Goal: Transaction & Acquisition: Book appointment/travel/reservation

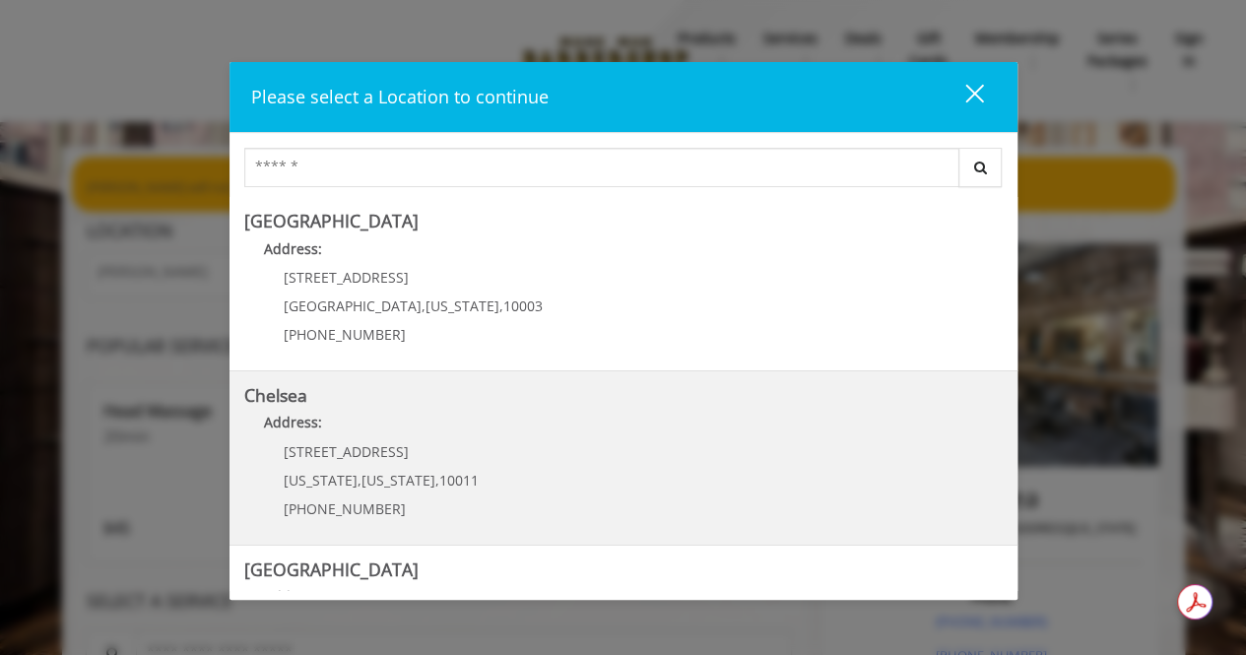
click at [465, 439] on p "Address:" at bounding box center [623, 428] width 759 height 32
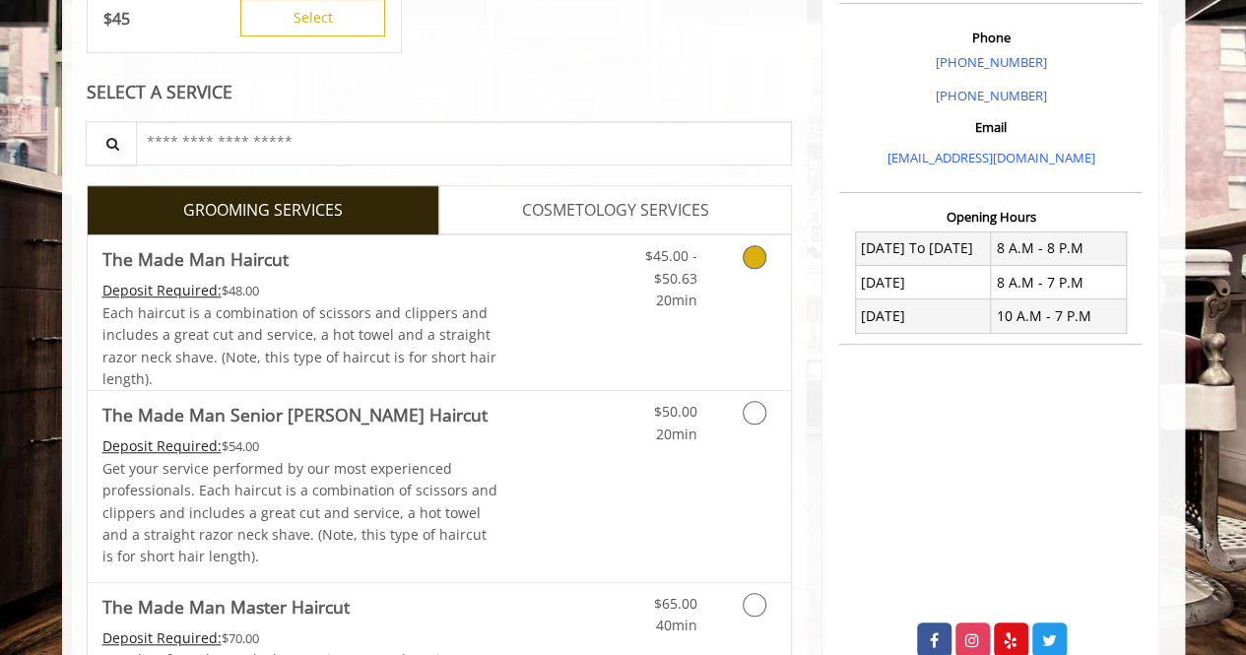
scroll to position [591, 0]
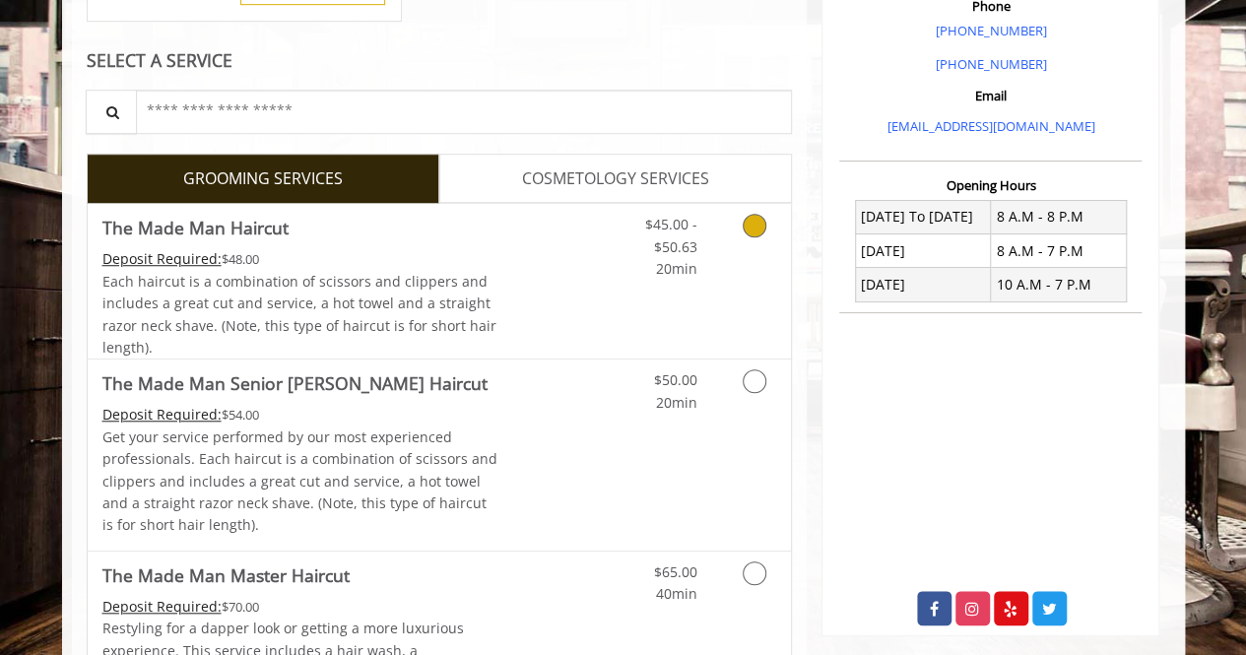
click at [716, 241] on div "Grooming services" at bounding box center [751, 242] width 80 height 76
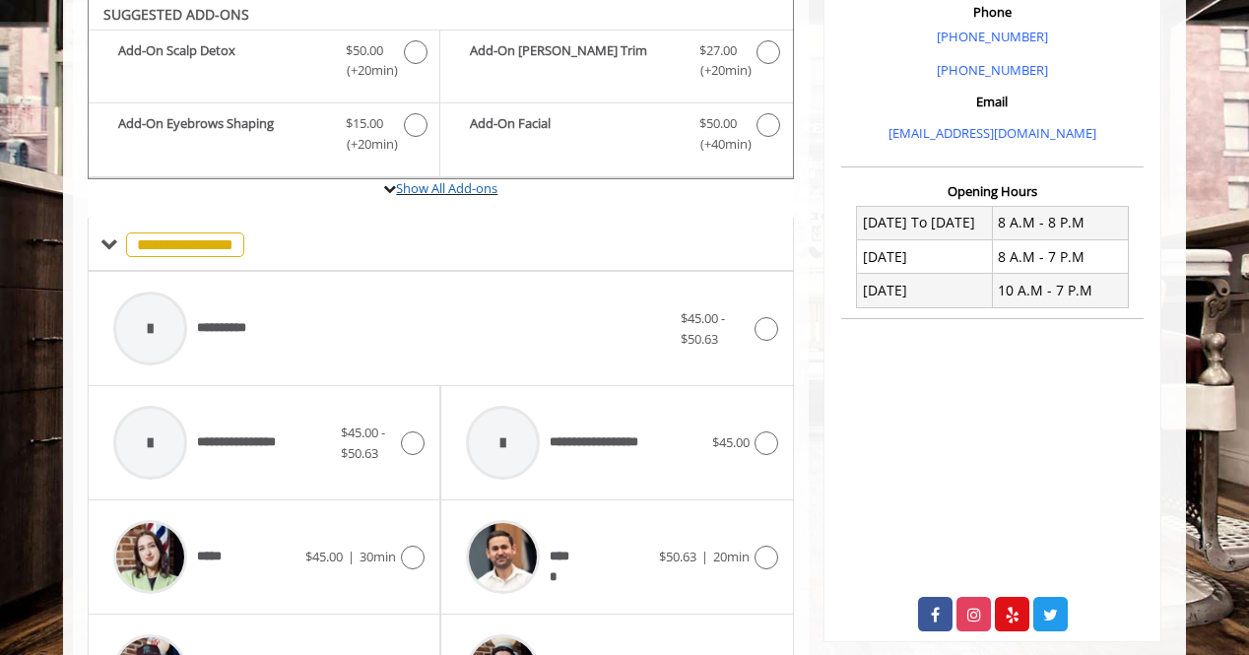
scroll to position [579, 0]
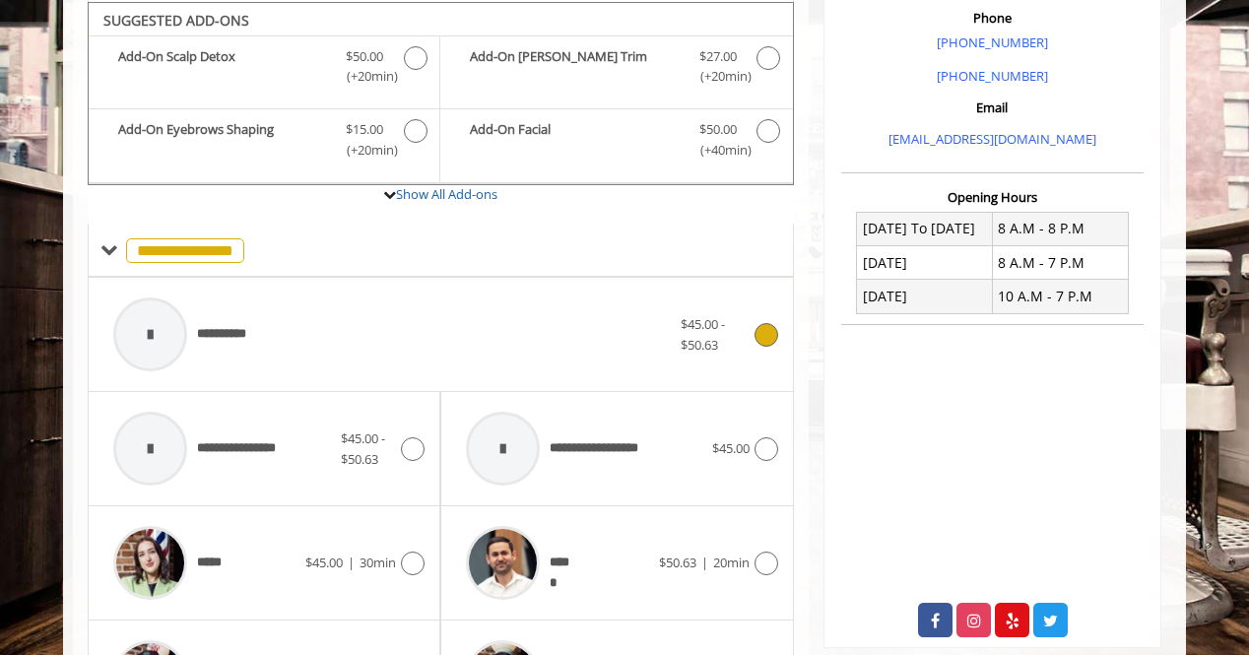
click at [283, 318] on div "**********" at bounding box center [391, 335] width 577 height 94
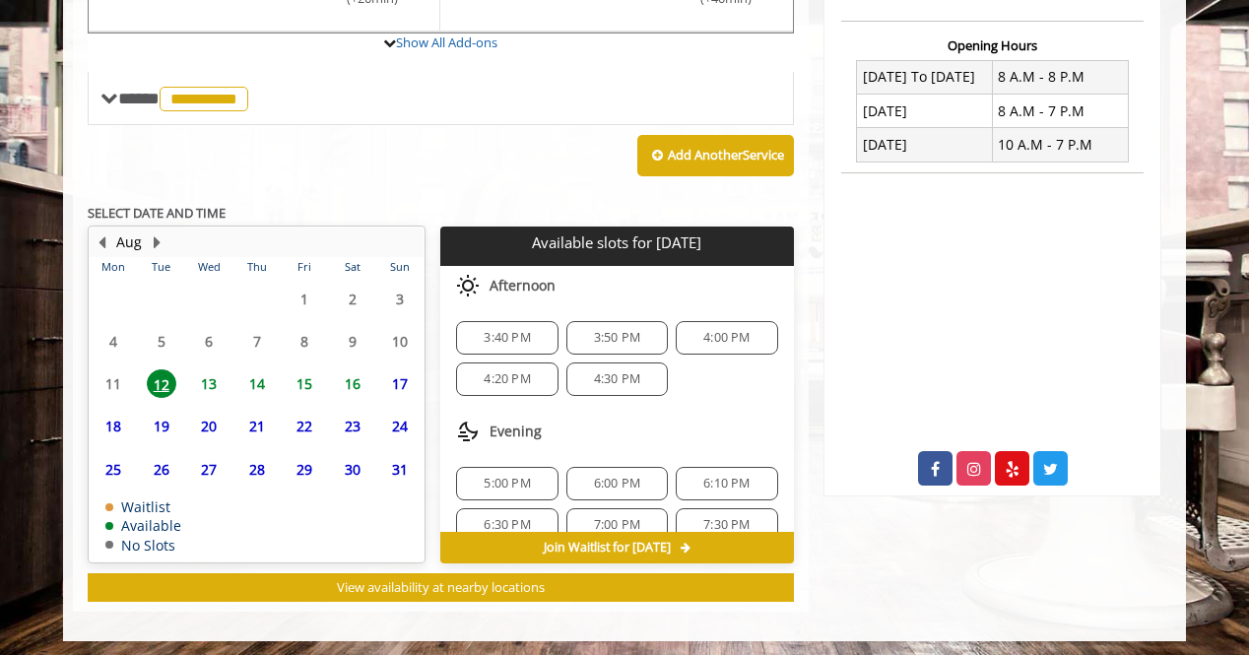
click at [211, 383] on span "13" at bounding box center [209, 383] width 30 height 29
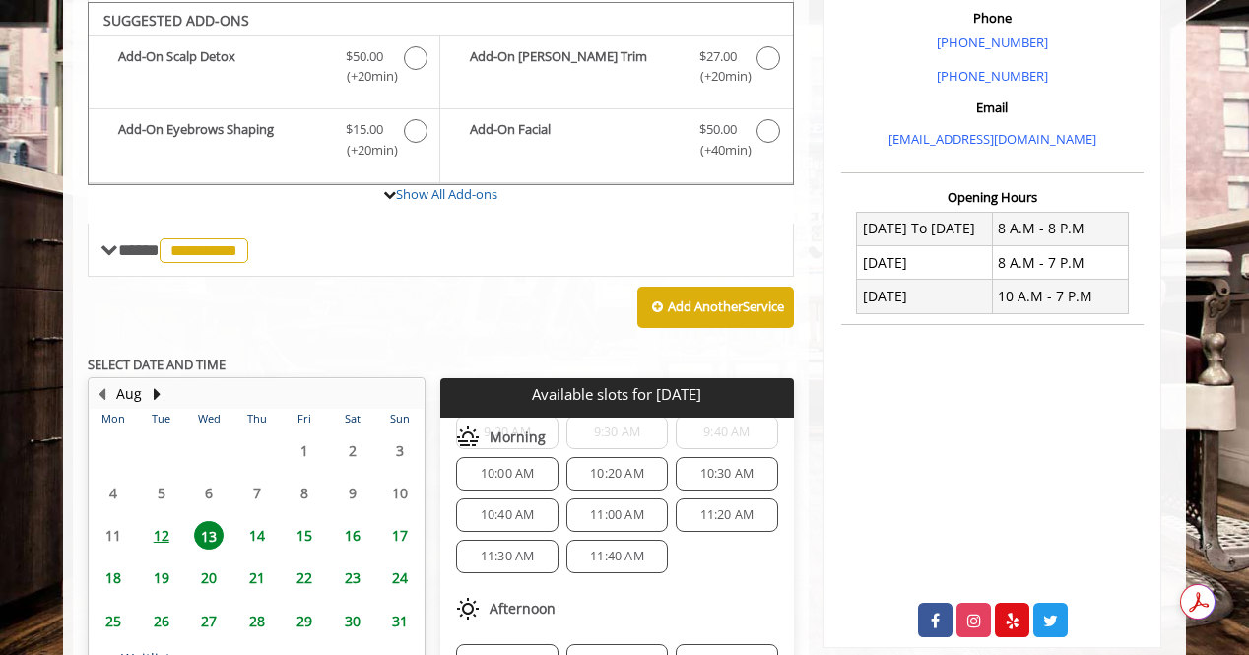
scroll to position [197, 0]
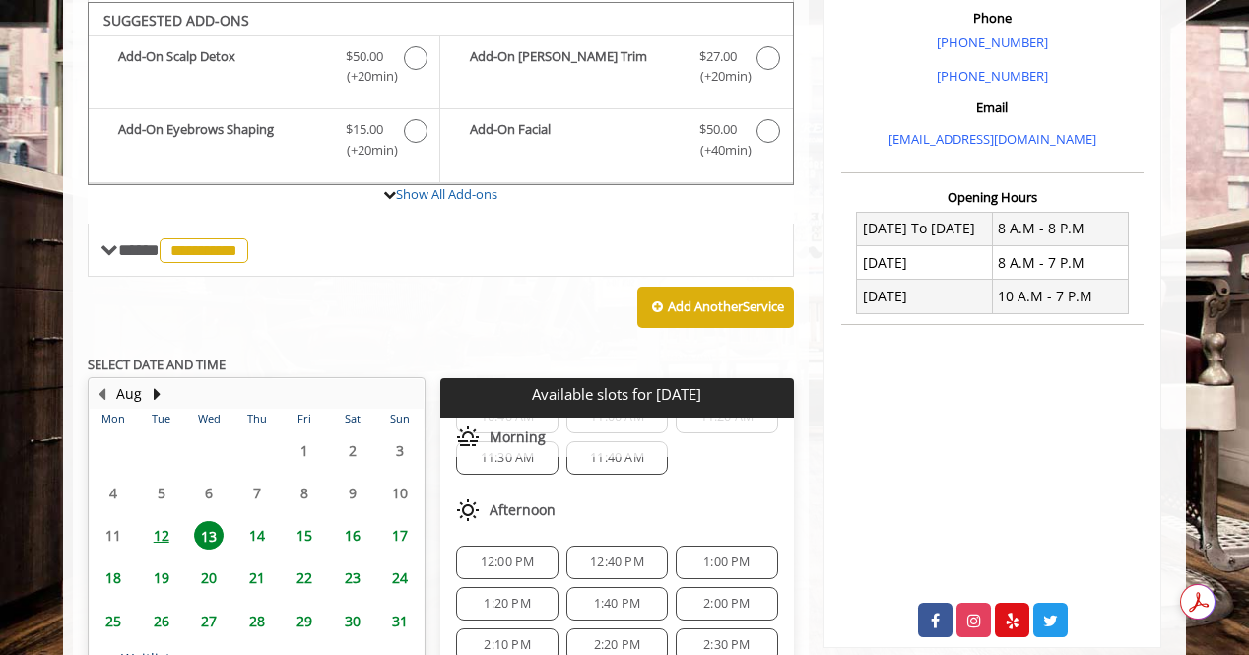
click at [518, 555] on span "12:00 PM" at bounding box center [508, 563] width 54 height 16
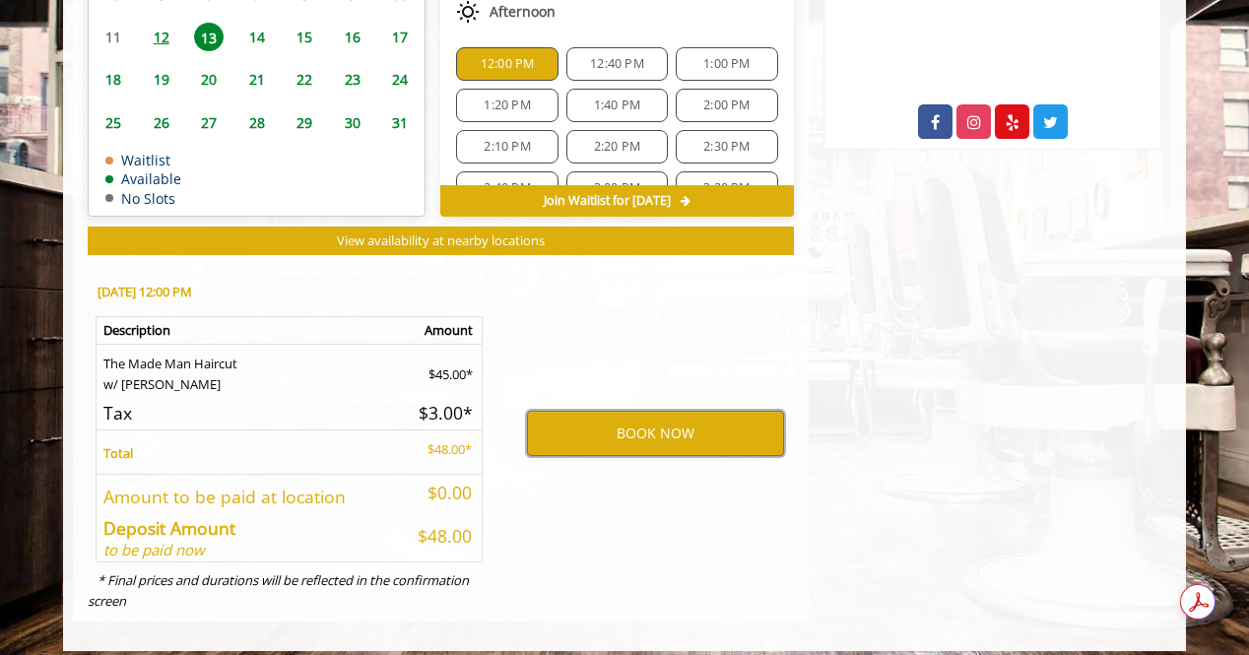
scroll to position [1086, 0]
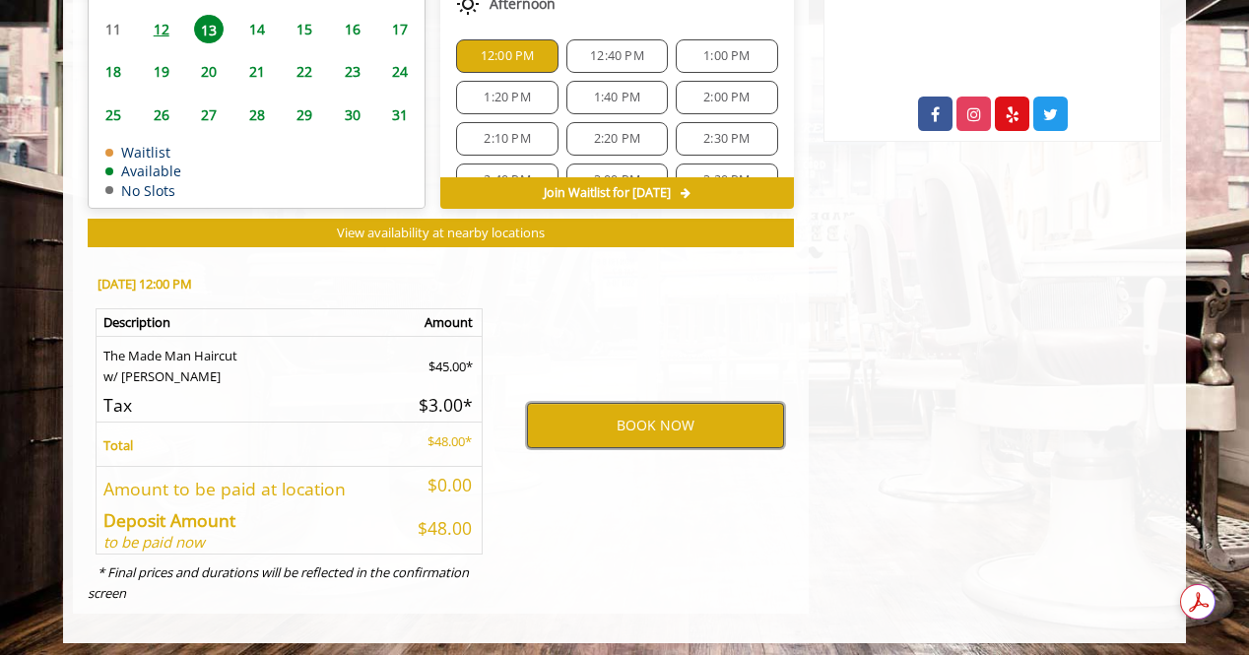
click at [680, 407] on button "BOOK NOW" at bounding box center [655, 425] width 257 height 45
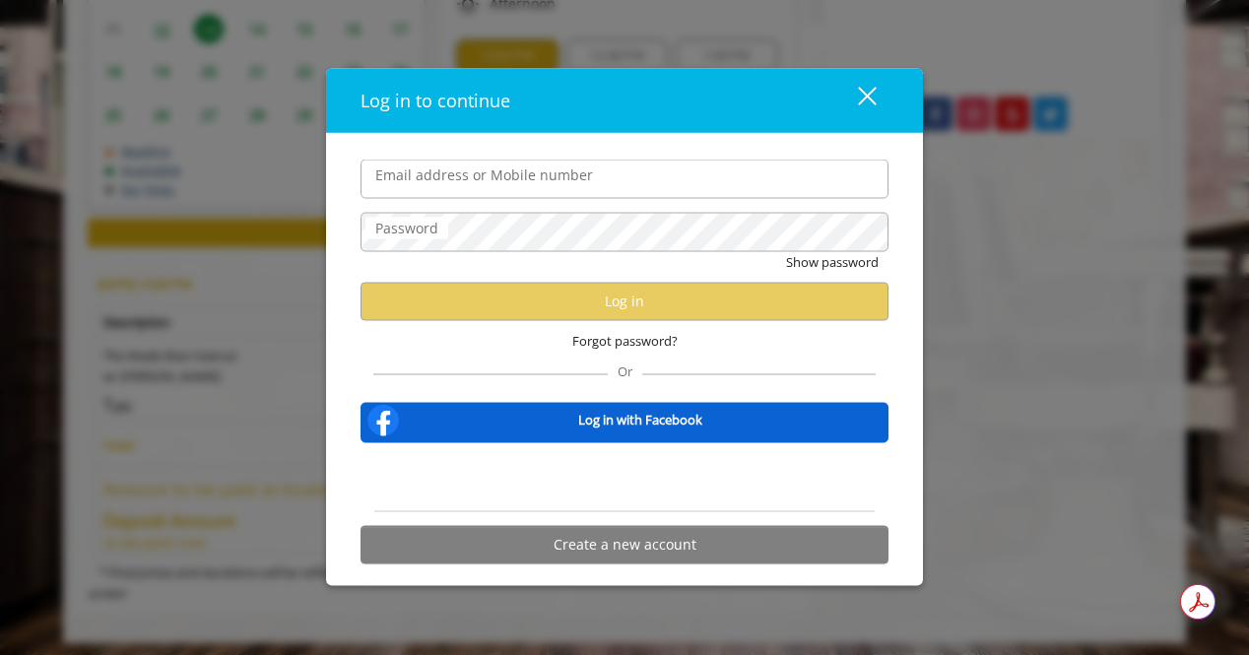
click at [599, 193] on input "Email address or Mobile number" at bounding box center [625, 179] width 528 height 39
type input "**********"
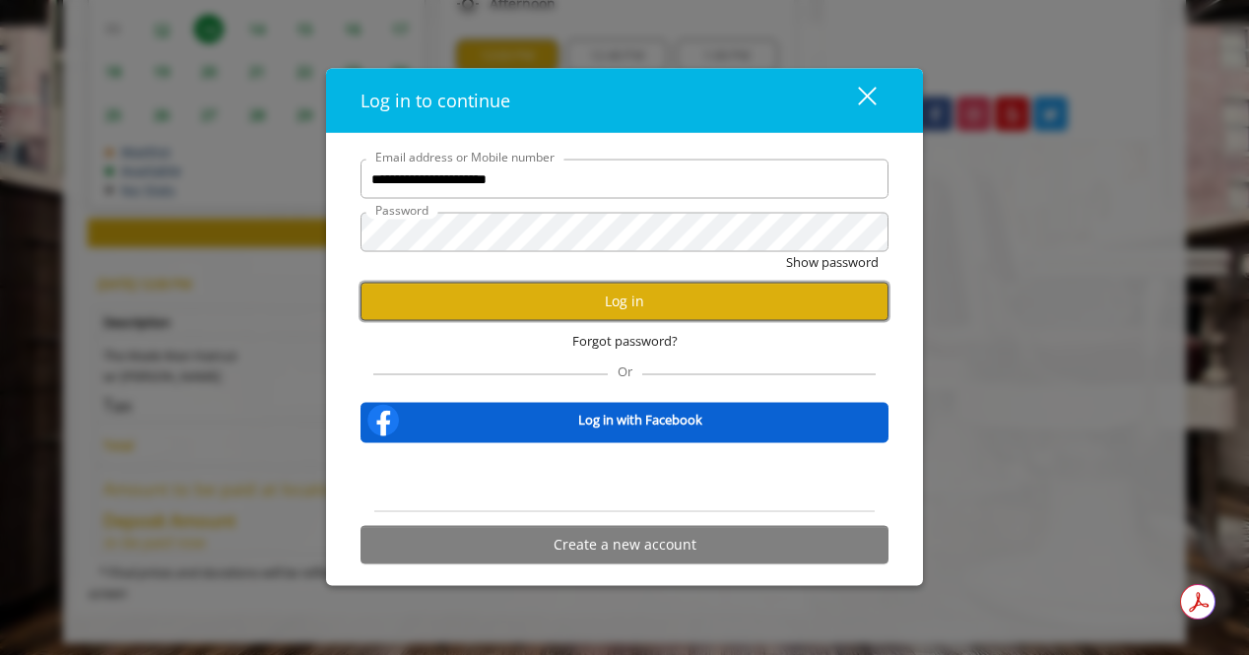
click at [576, 289] on button "Log in" at bounding box center [625, 301] width 528 height 38
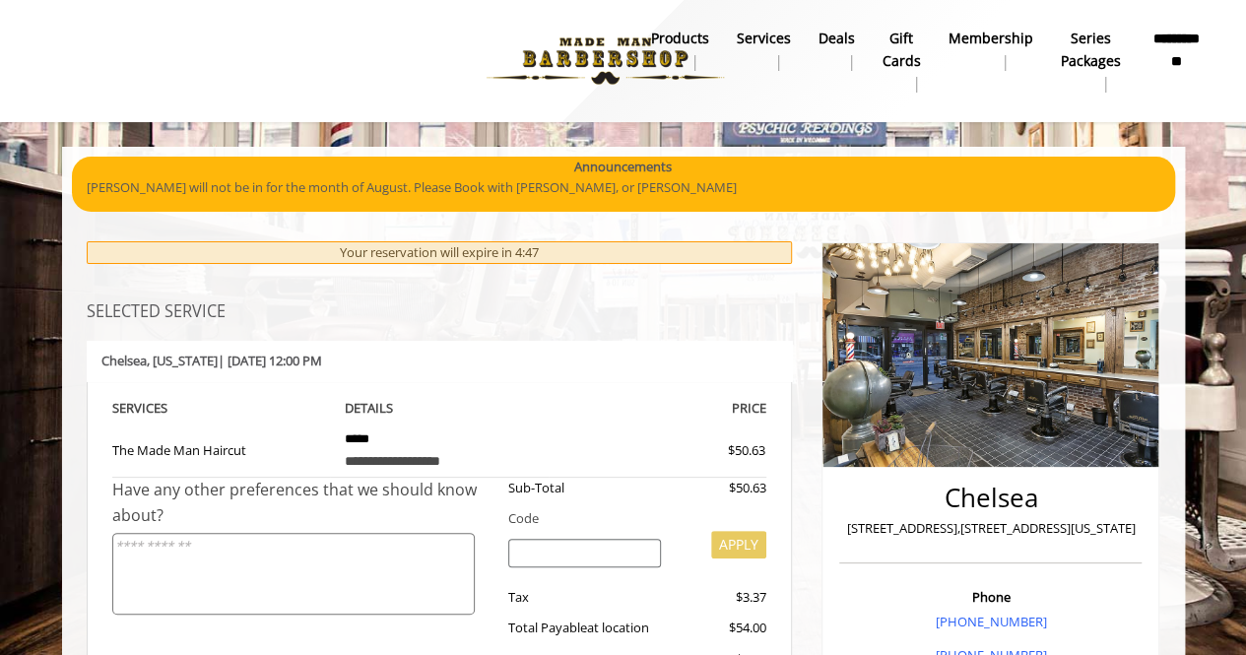
click at [612, 72] on img at bounding box center [605, 61] width 271 height 108
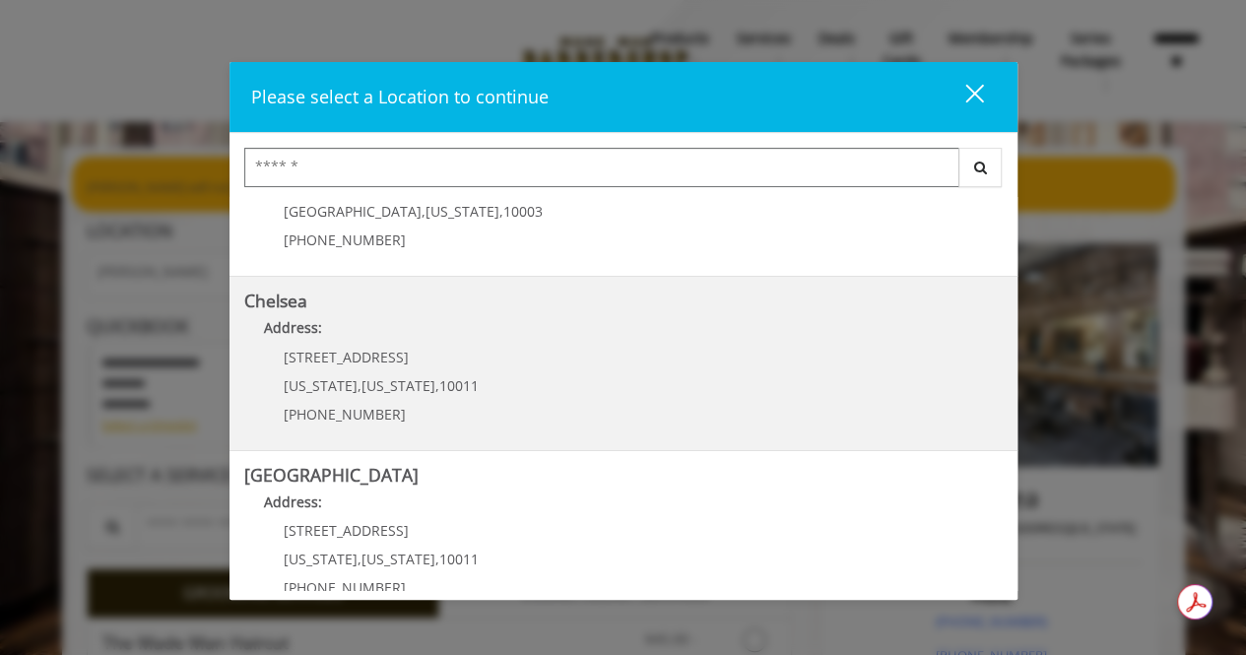
scroll to position [197, 0]
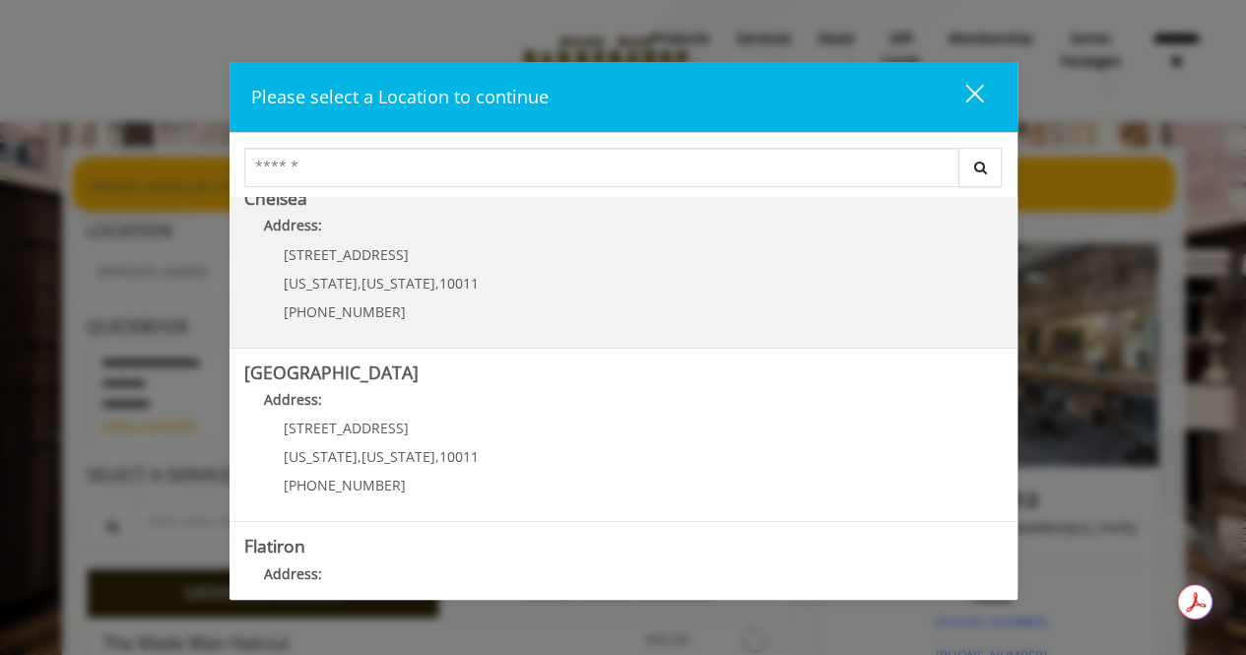
click at [652, 278] on link "Chelsea Address: [STREET_ADDRESS][US_STATE][US_STATE] (917) 639-3902" at bounding box center [623, 261] width 759 height 144
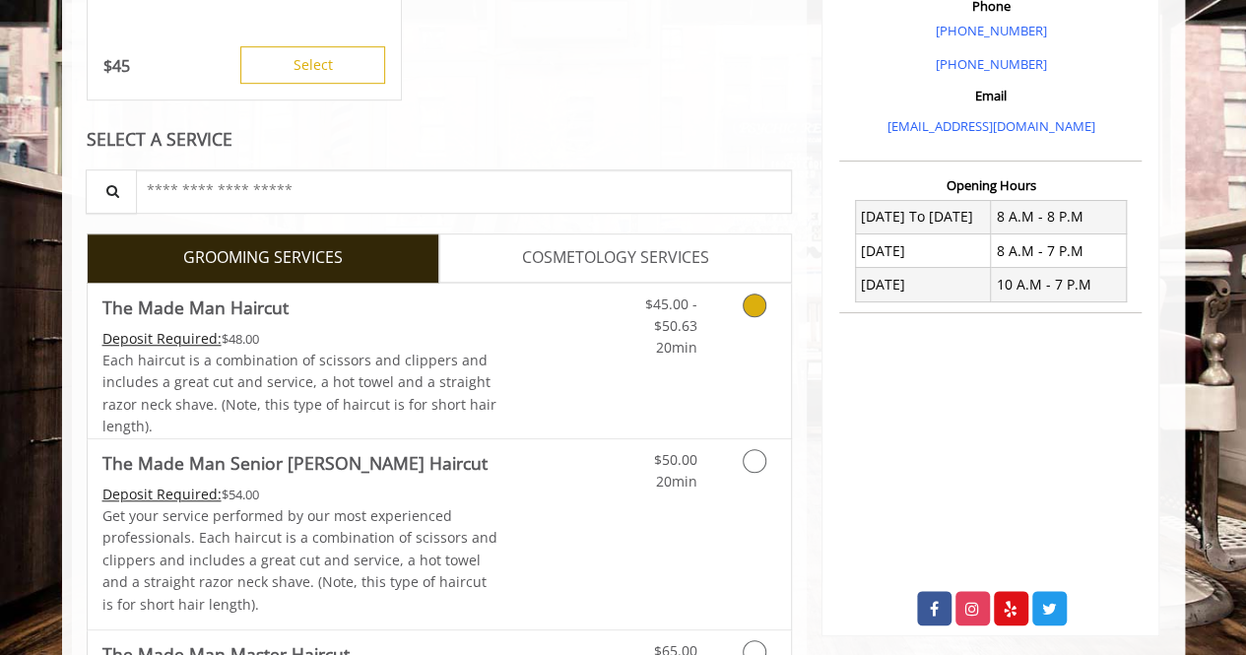
click at [709, 342] on div "$45.00 - $50.63 20min" at bounding box center [655, 322] width 111 height 76
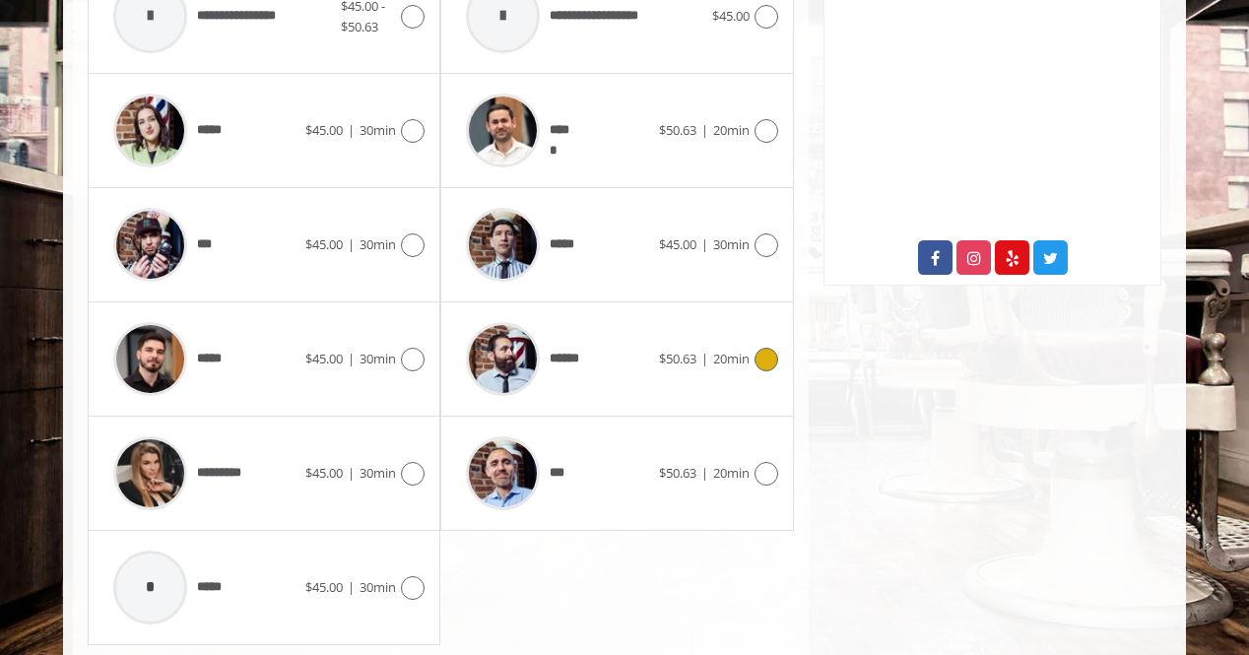
scroll to position [897, 0]
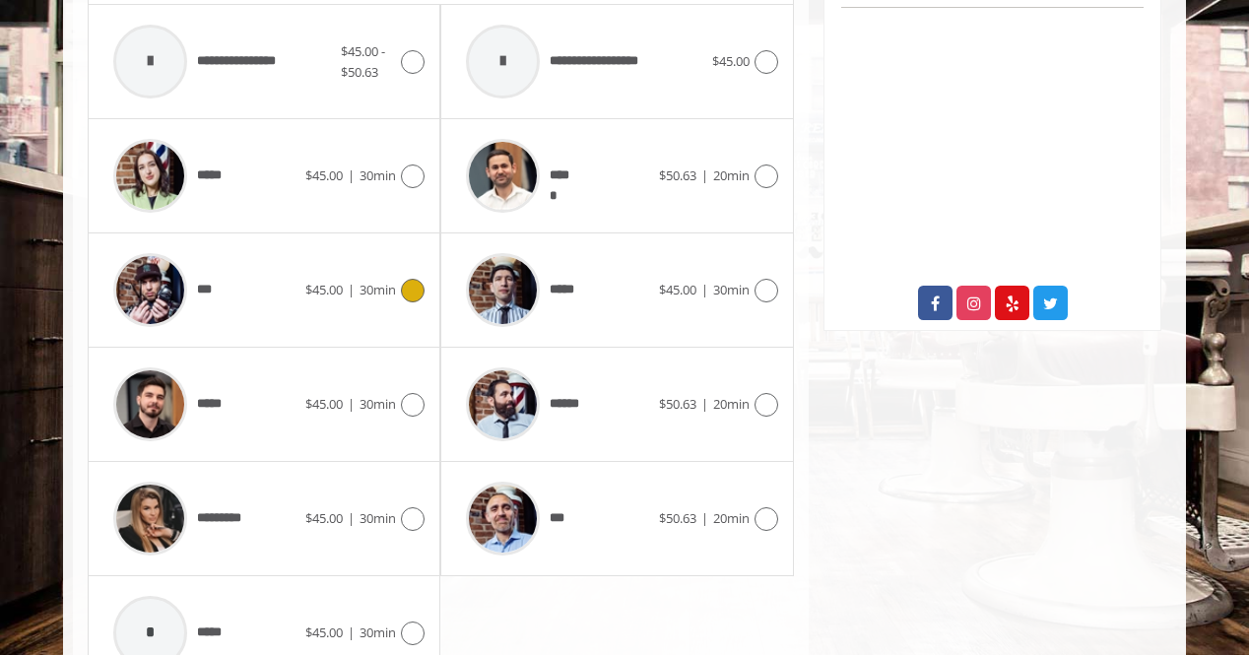
click at [305, 293] on span "$45.00" at bounding box center [323, 290] width 37 height 18
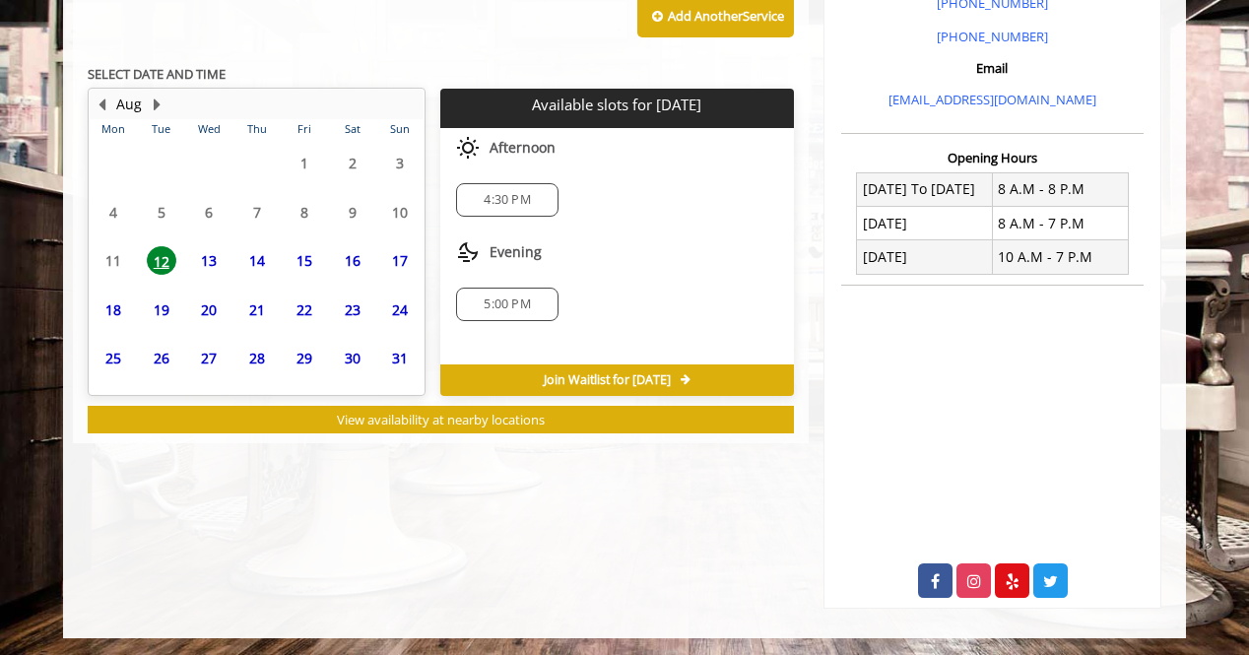
scroll to position [633, 0]
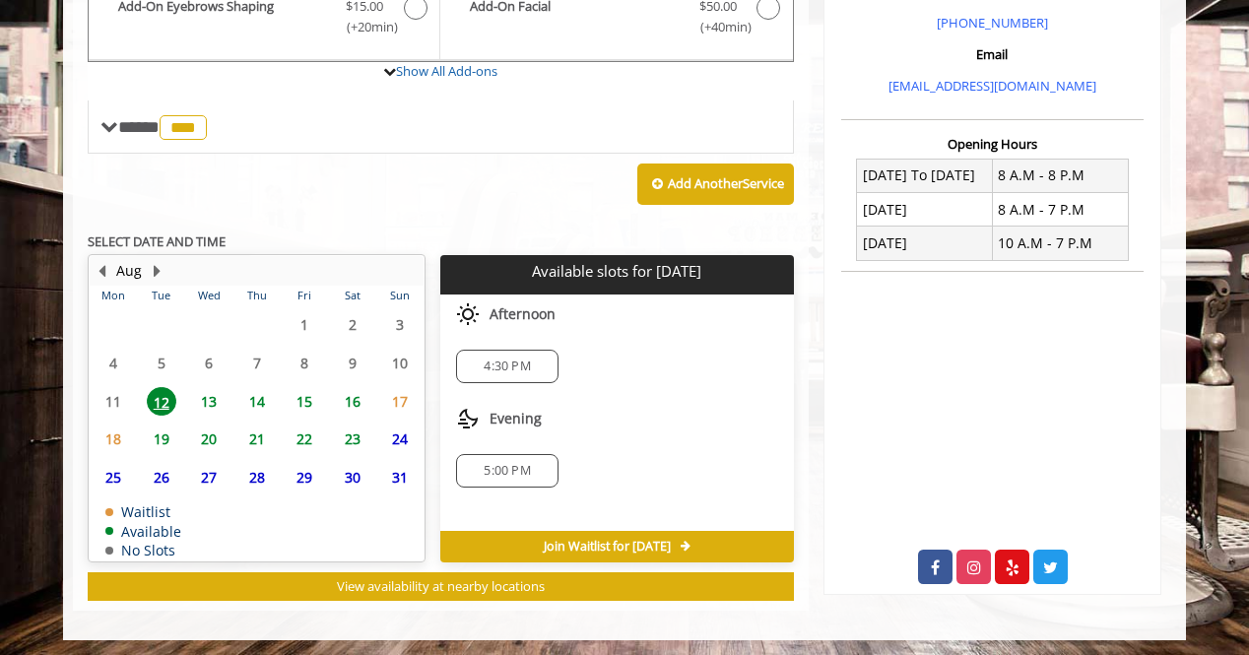
click at [217, 393] on span "13" at bounding box center [209, 401] width 30 height 29
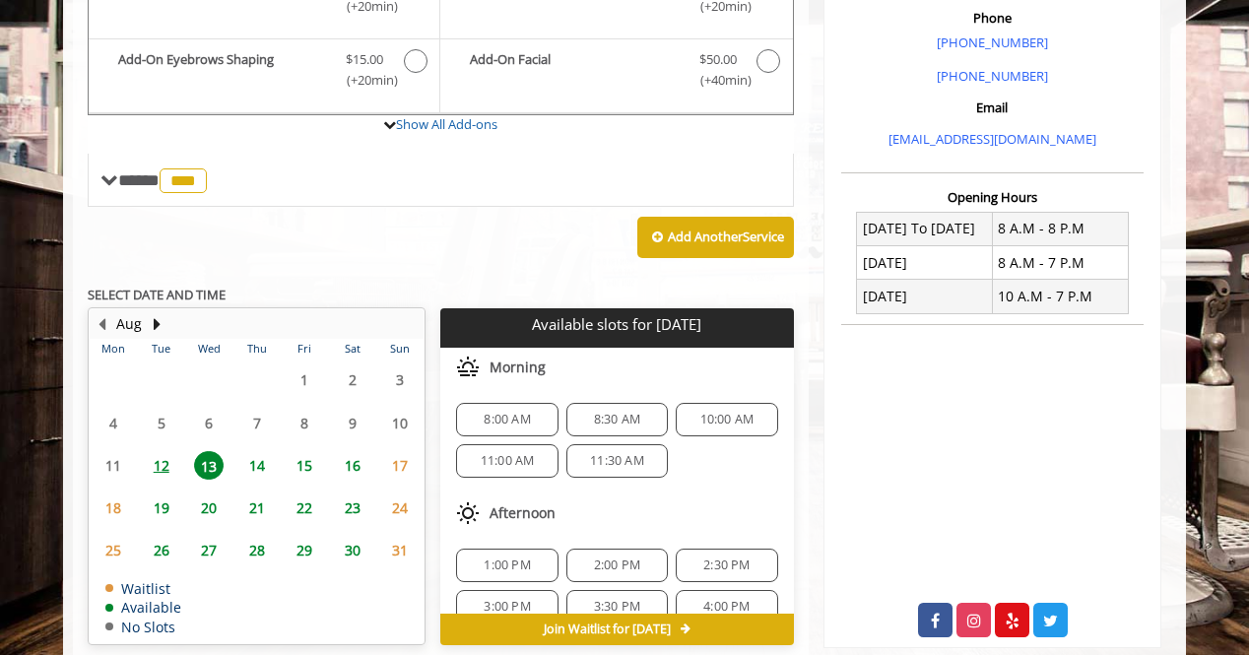
scroll to position [609, 0]
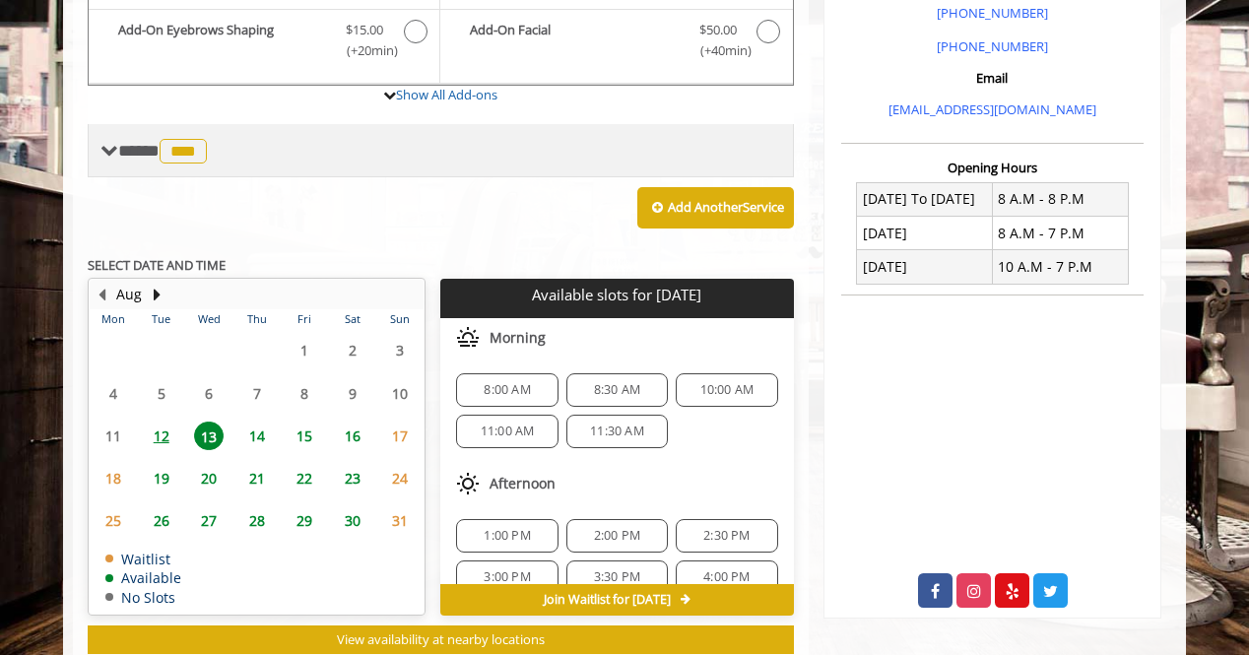
click at [178, 151] on span "***" at bounding box center [183, 151] width 47 height 25
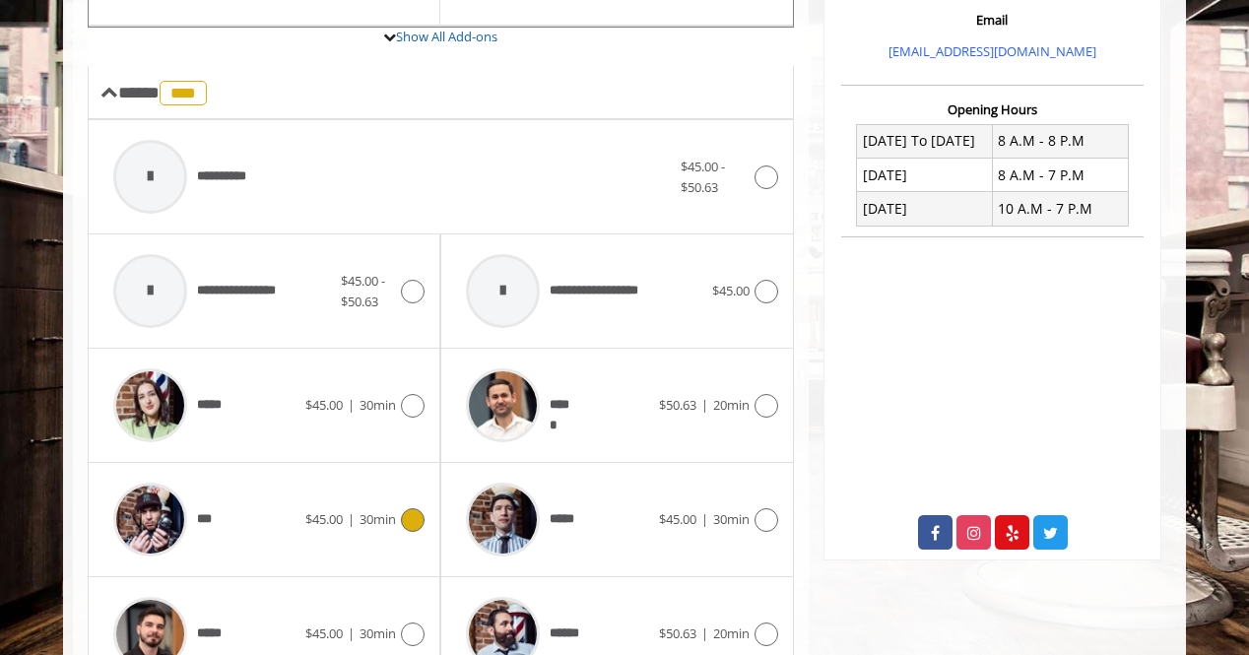
scroll to position [707, 0]
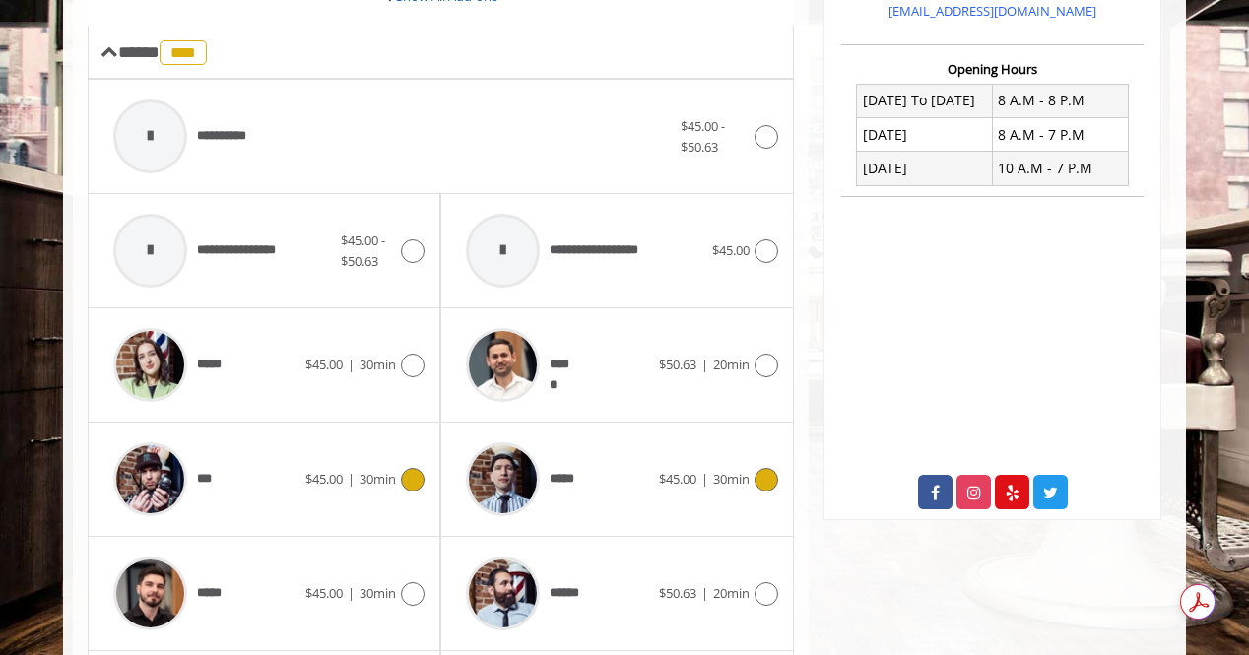
click at [609, 479] on div "*****" at bounding box center [557, 480] width 202 height 94
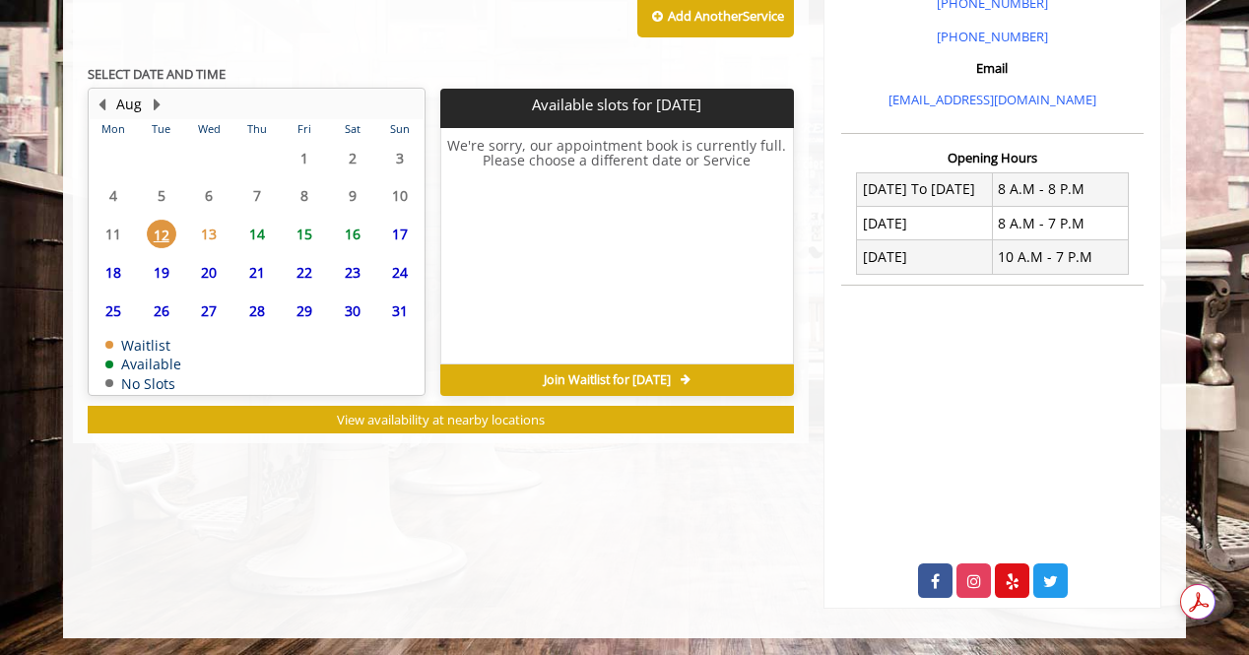
scroll to position [633, 0]
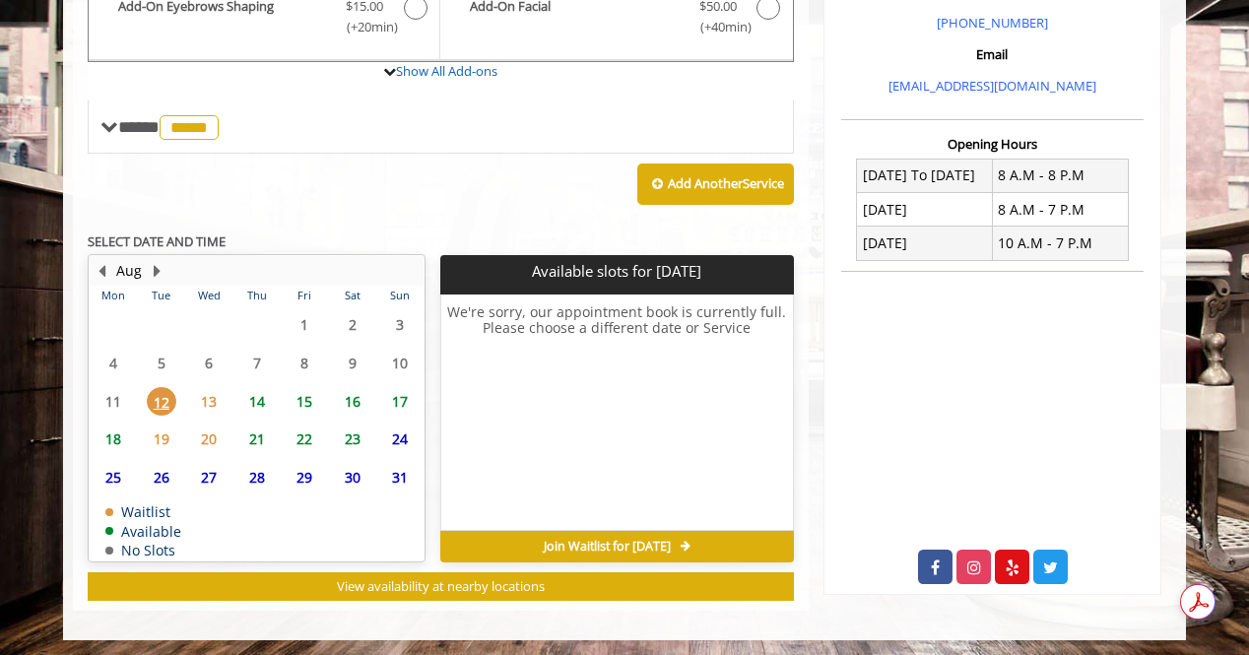
click at [207, 398] on span "13" at bounding box center [209, 401] width 30 height 29
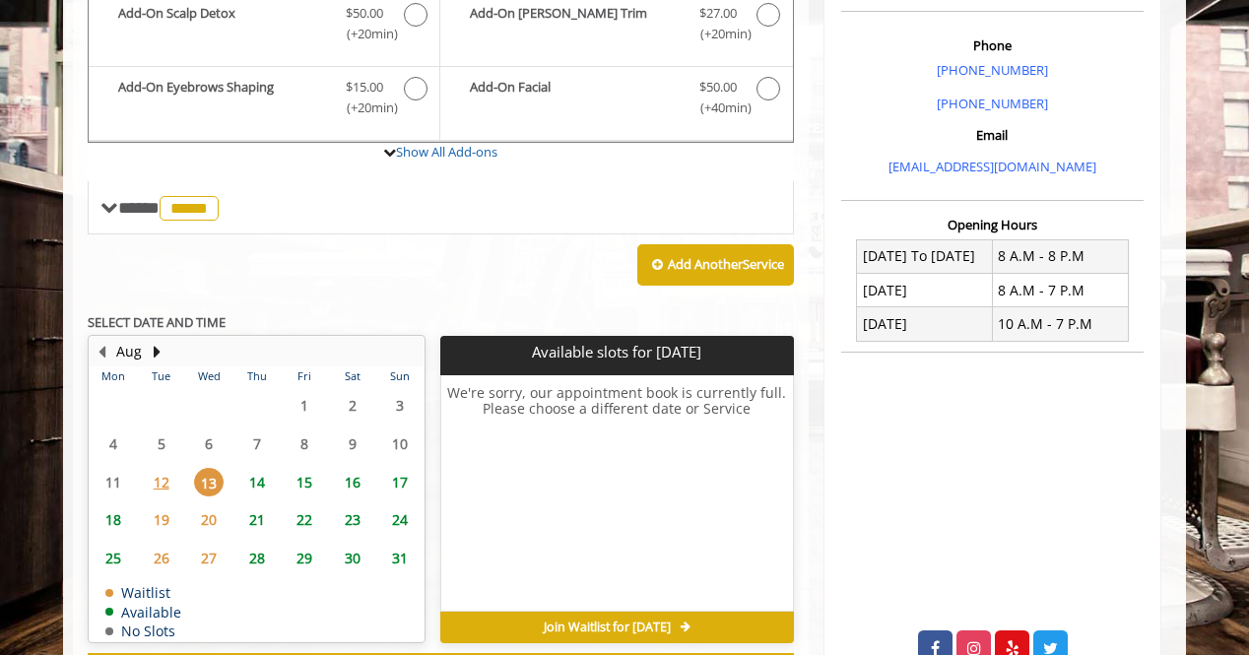
scroll to position [510, 0]
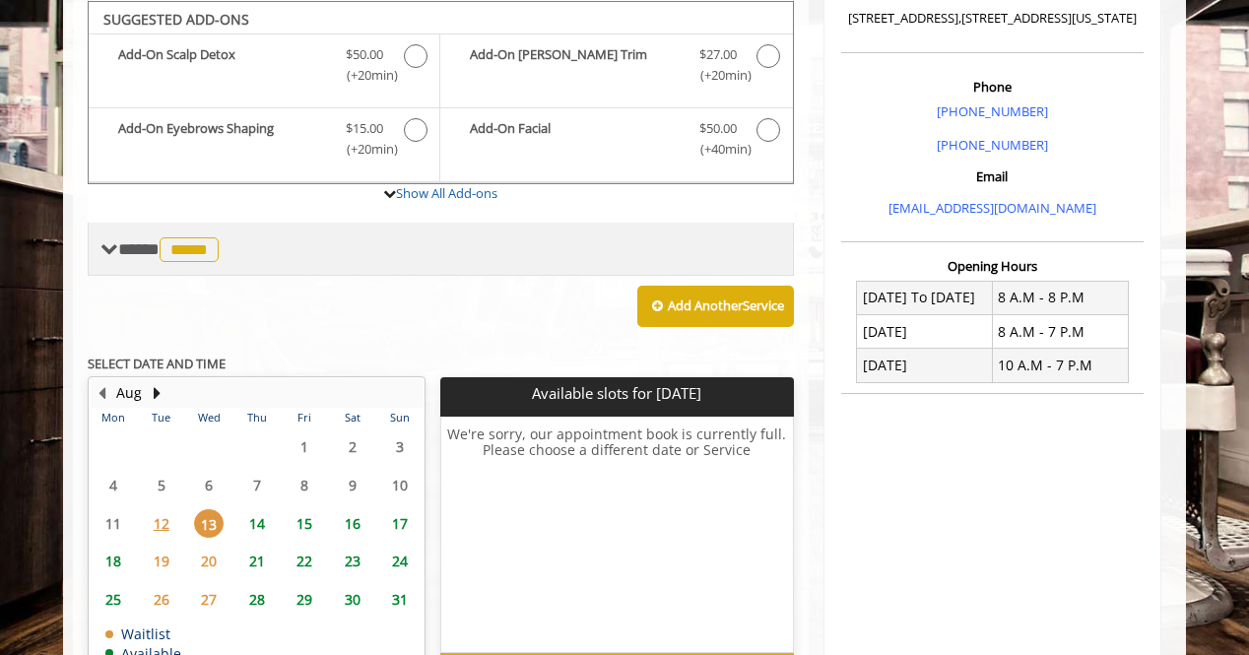
click at [148, 264] on div "**** ***** ********" at bounding box center [441, 249] width 706 height 53
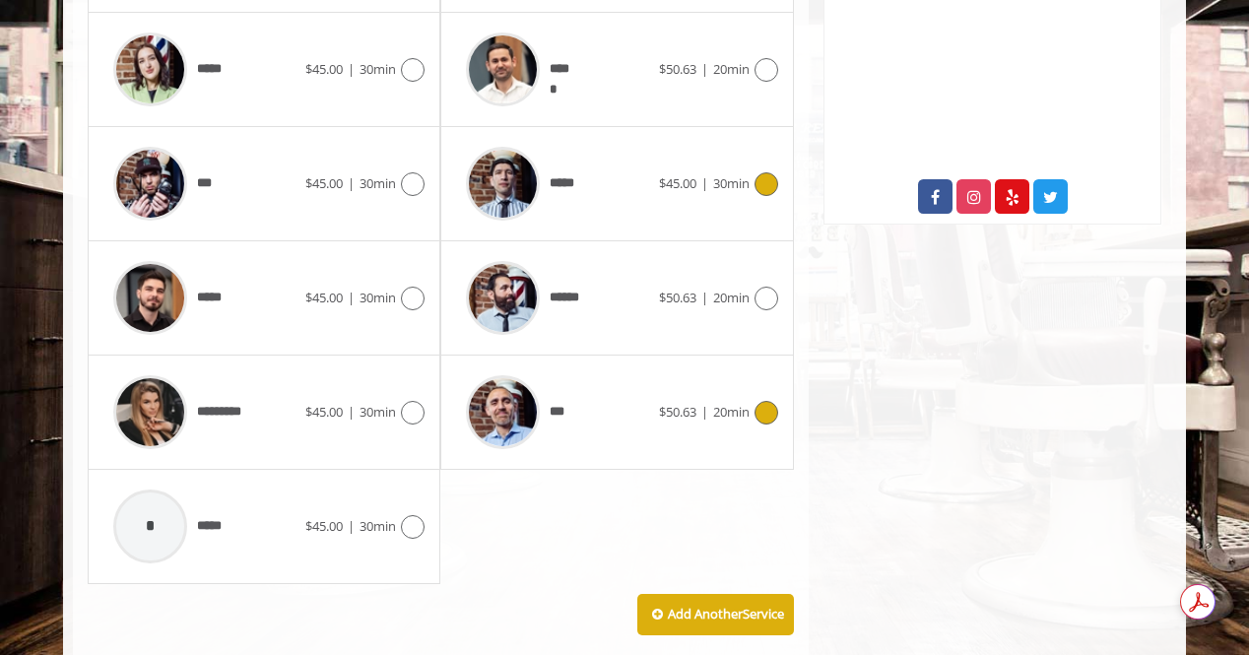
scroll to position [905, 0]
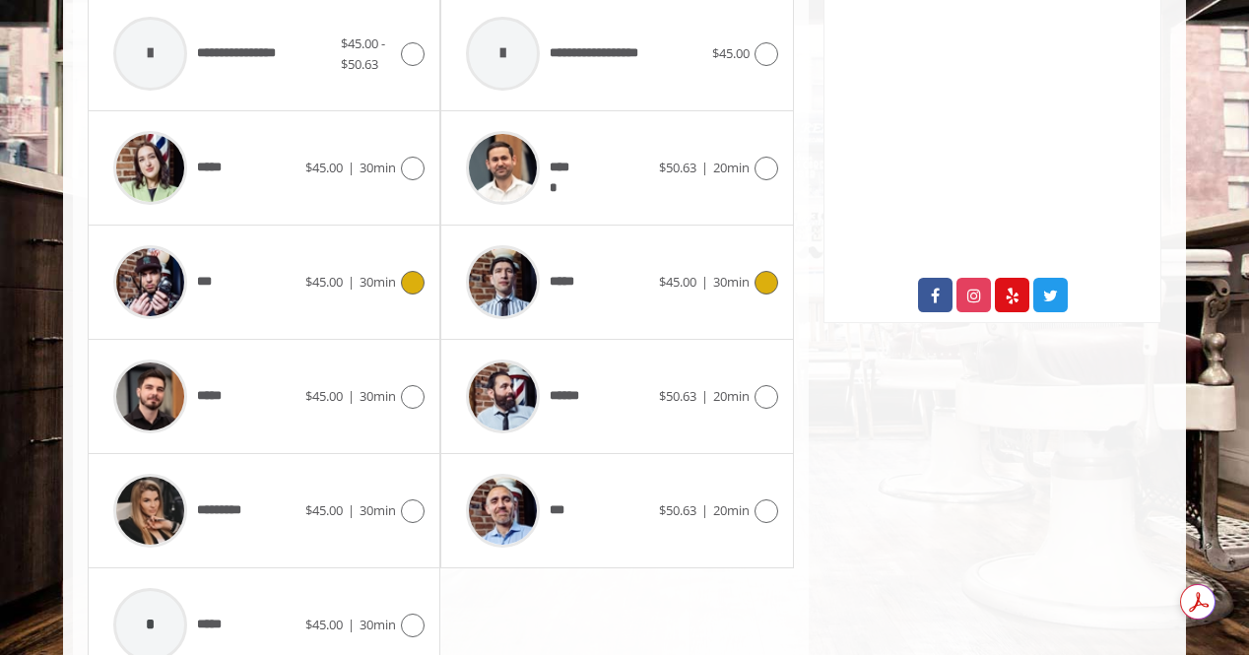
click at [254, 265] on div "***" at bounding box center [204, 282] width 202 height 94
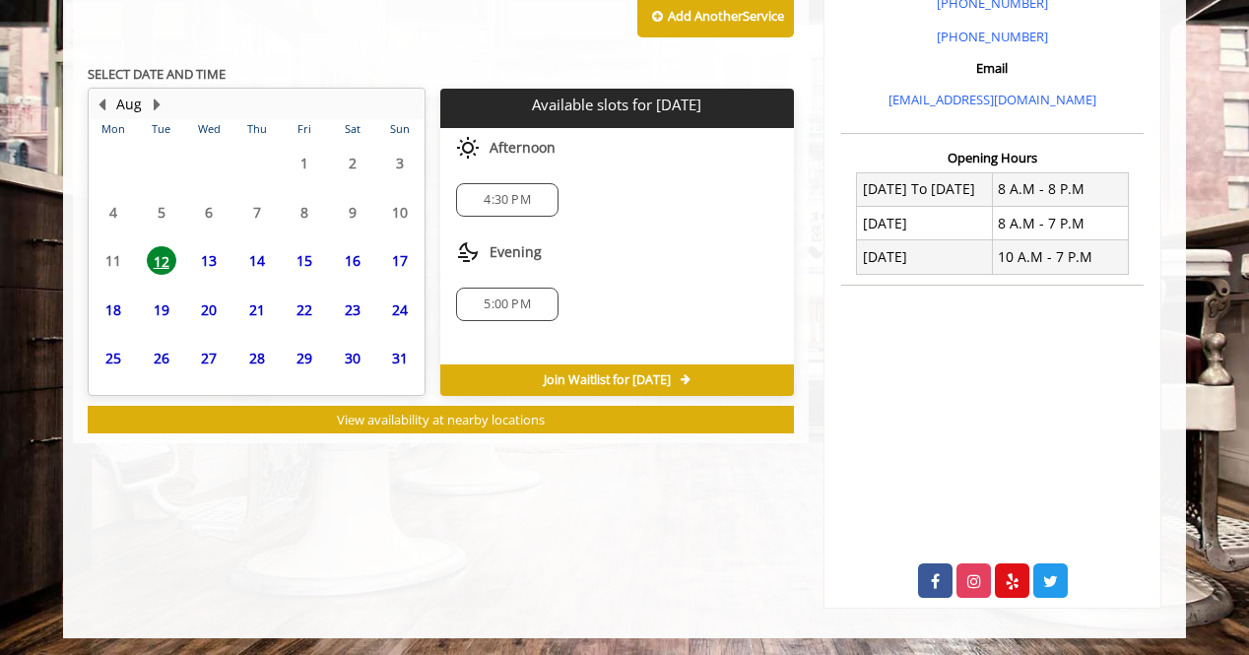
scroll to position [633, 0]
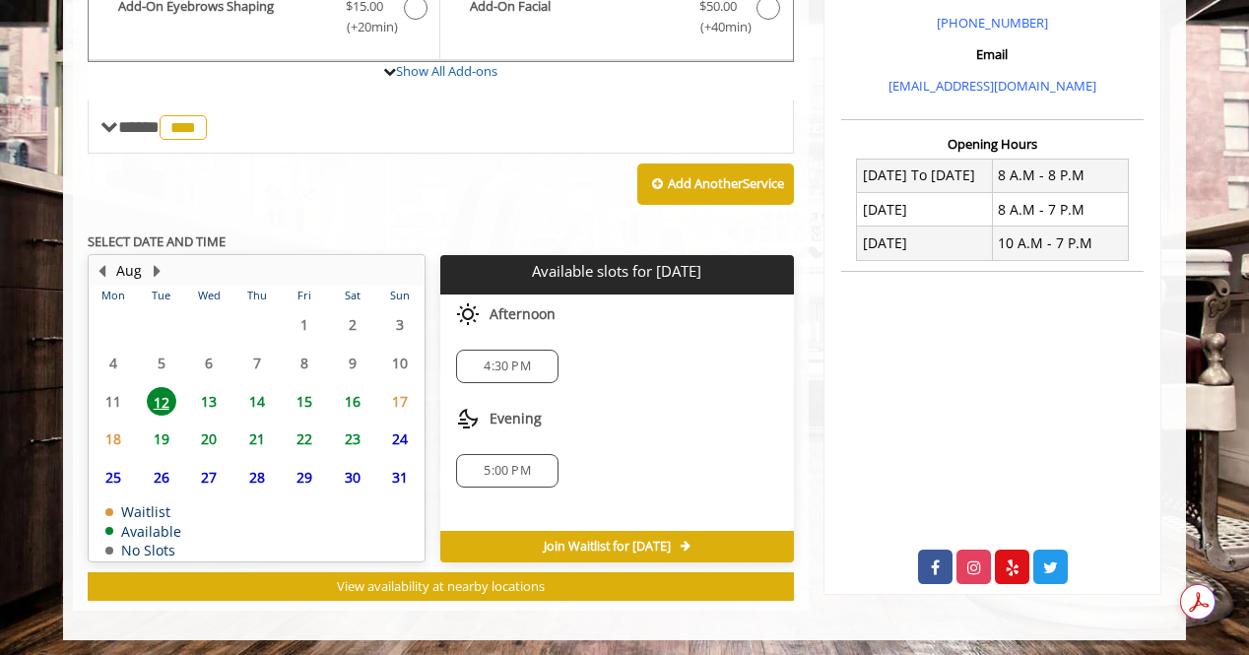
click at [206, 393] on span "13" at bounding box center [209, 401] width 30 height 29
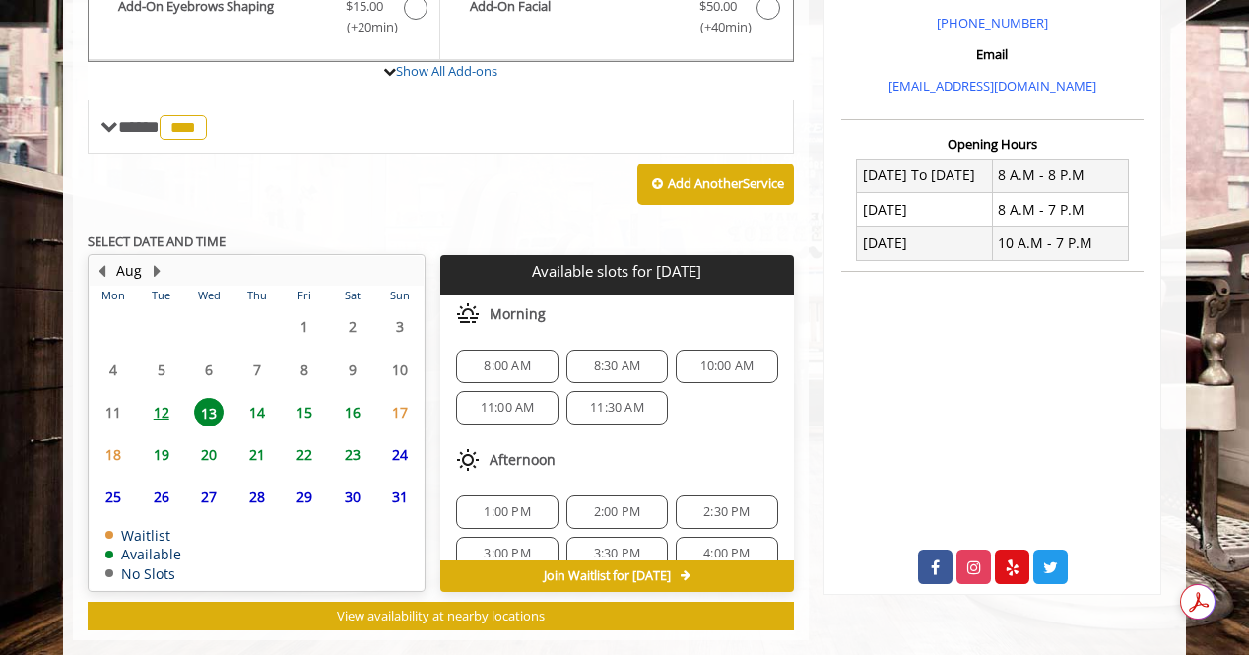
scroll to position [662, 0]
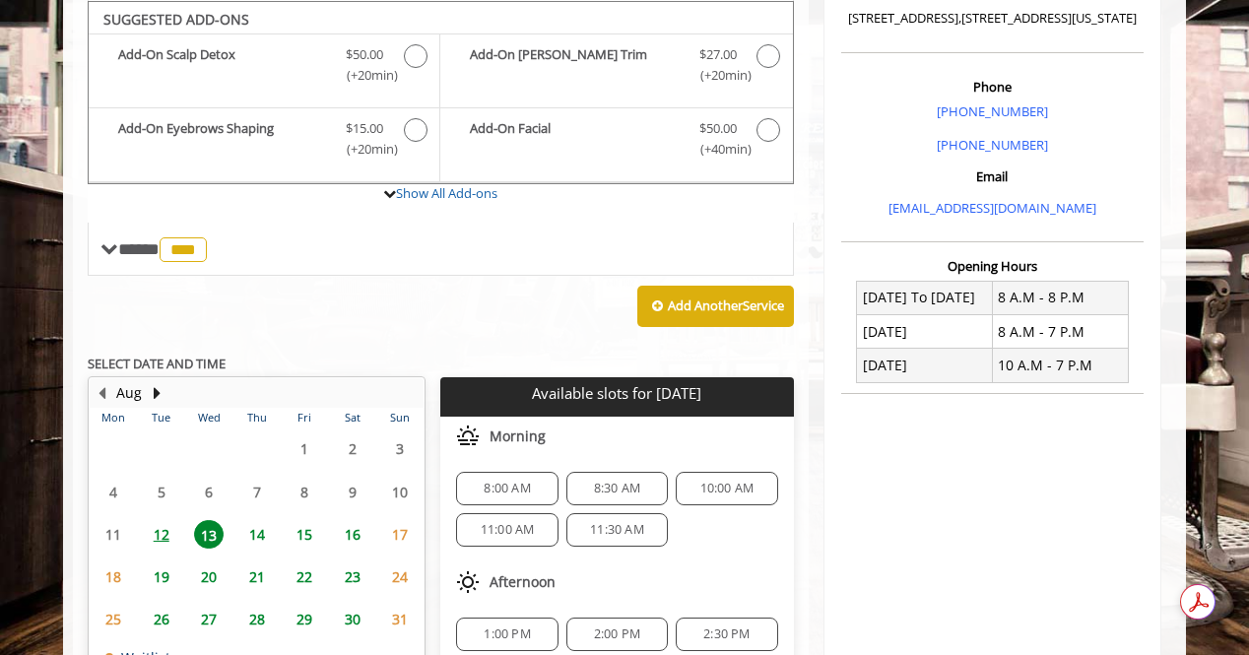
click at [622, 531] on span "11:30 AM" at bounding box center [617, 530] width 54 height 16
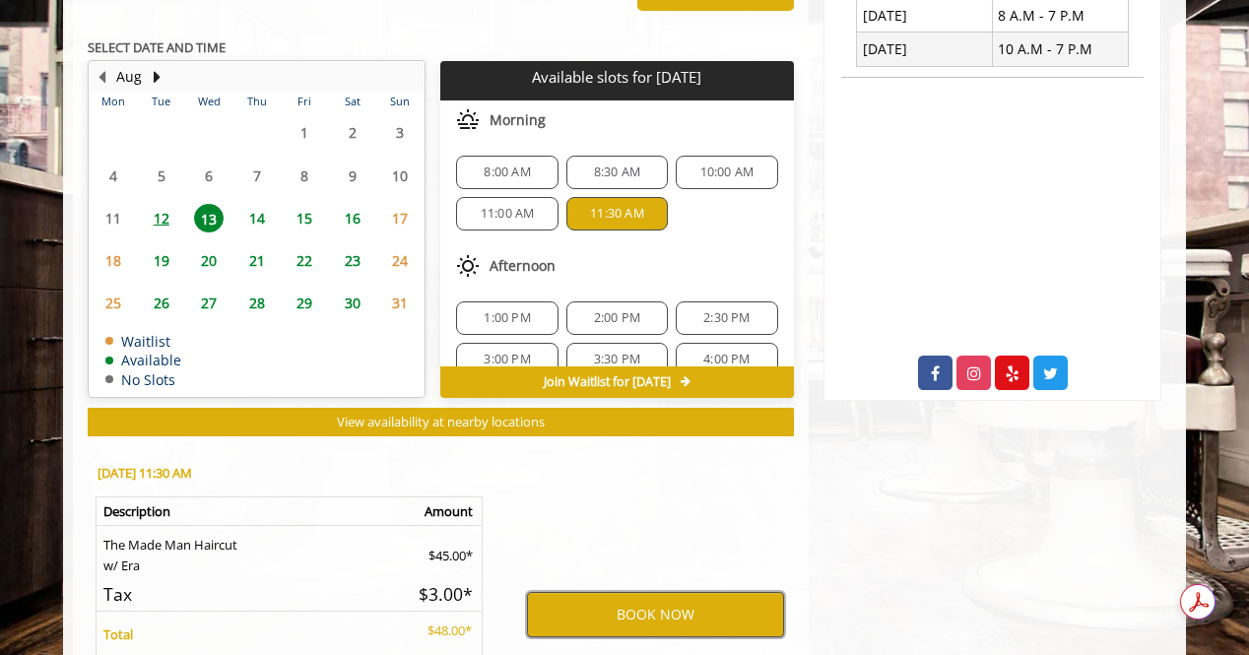
scroll to position [918, 0]
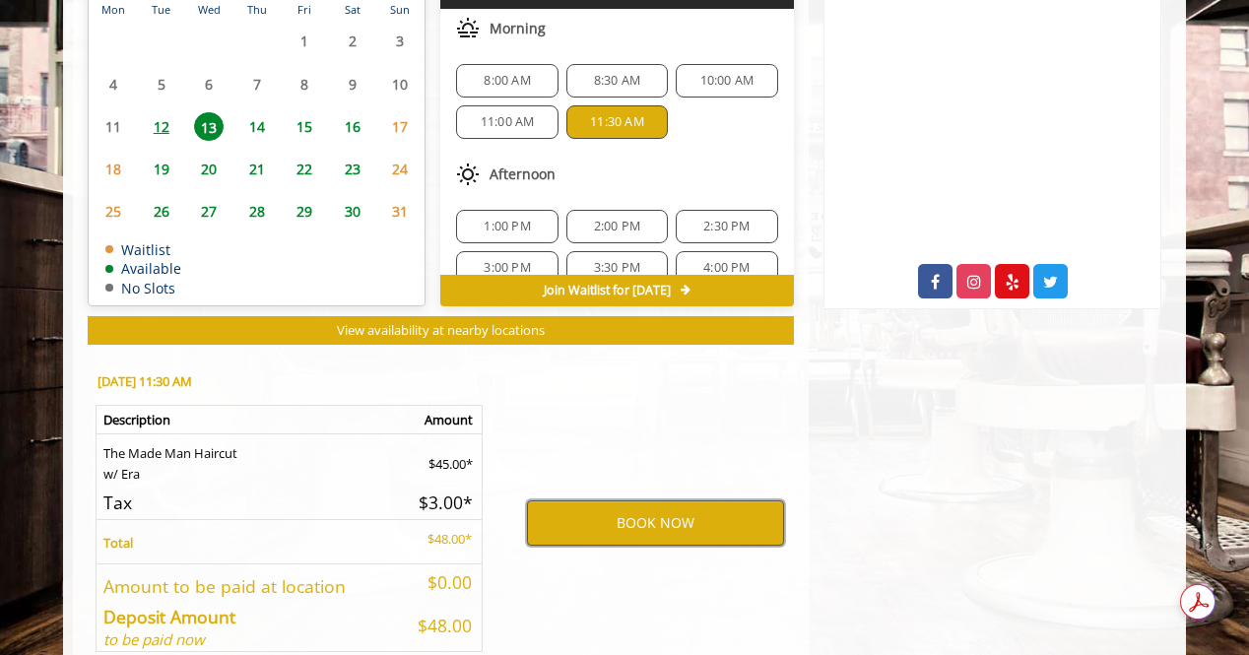
click at [690, 521] on button "BOOK NOW" at bounding box center [655, 523] width 257 height 45
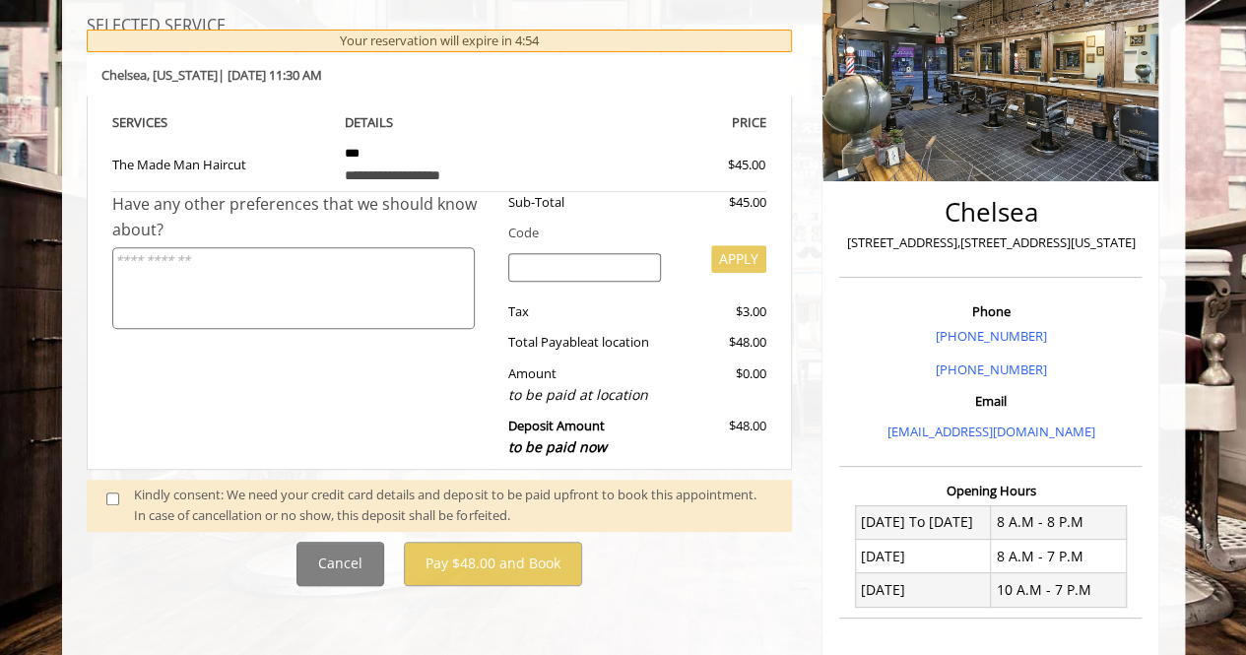
scroll to position [296, 0]
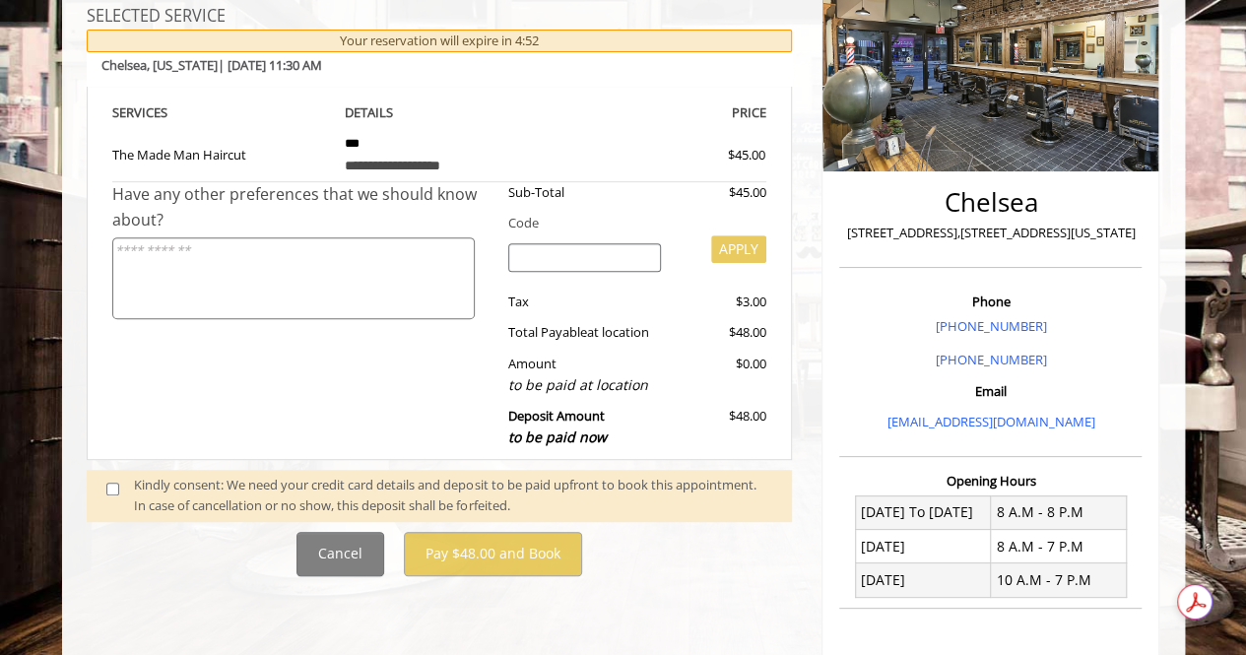
click at [97, 489] on span at bounding box center [121, 495] width 58 height 41
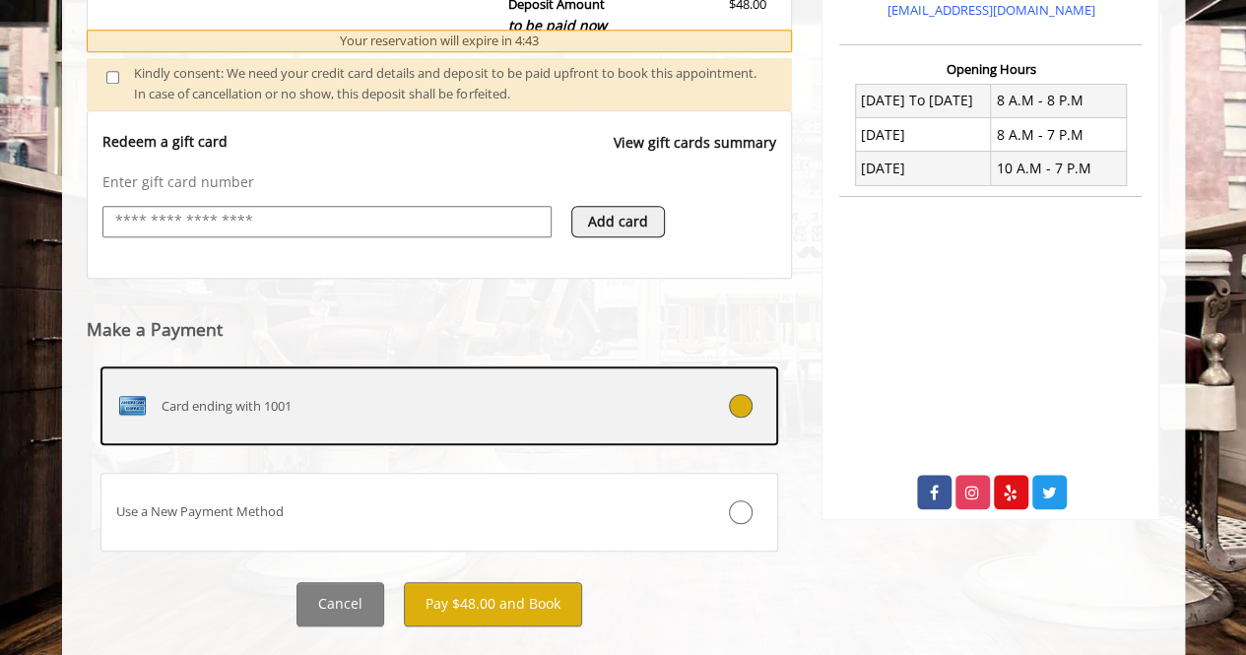
scroll to position [738, 0]
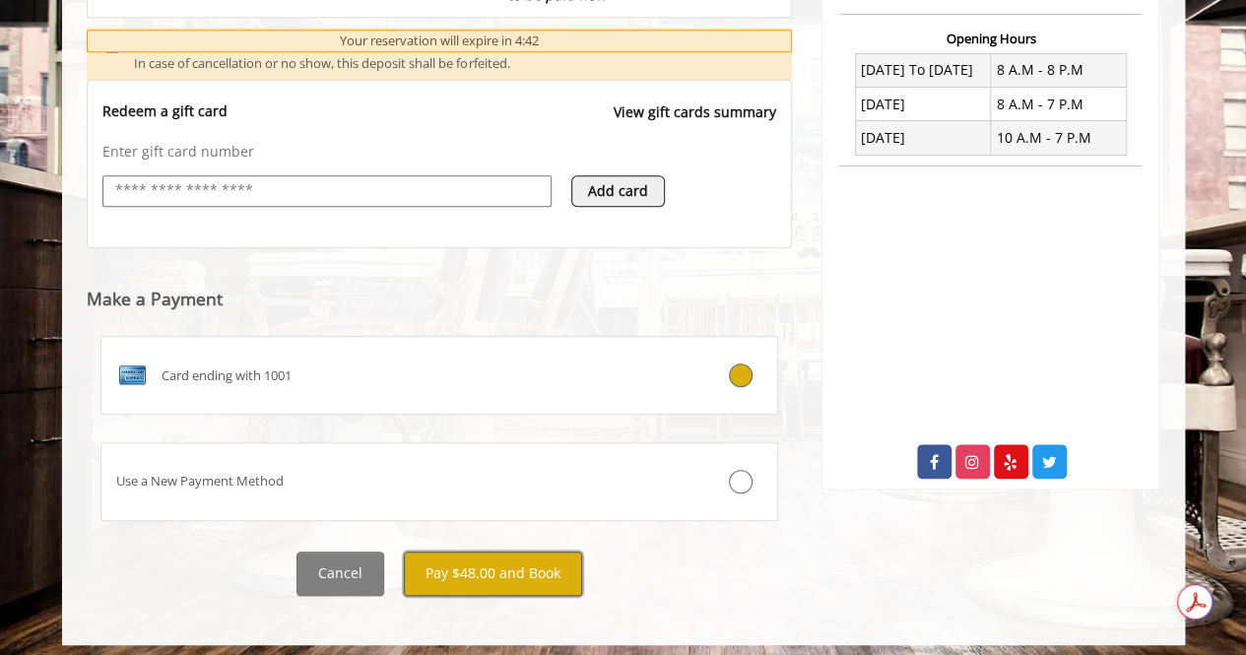
click at [518, 558] on button "Pay $48.00 and Book" at bounding box center [493, 574] width 178 height 44
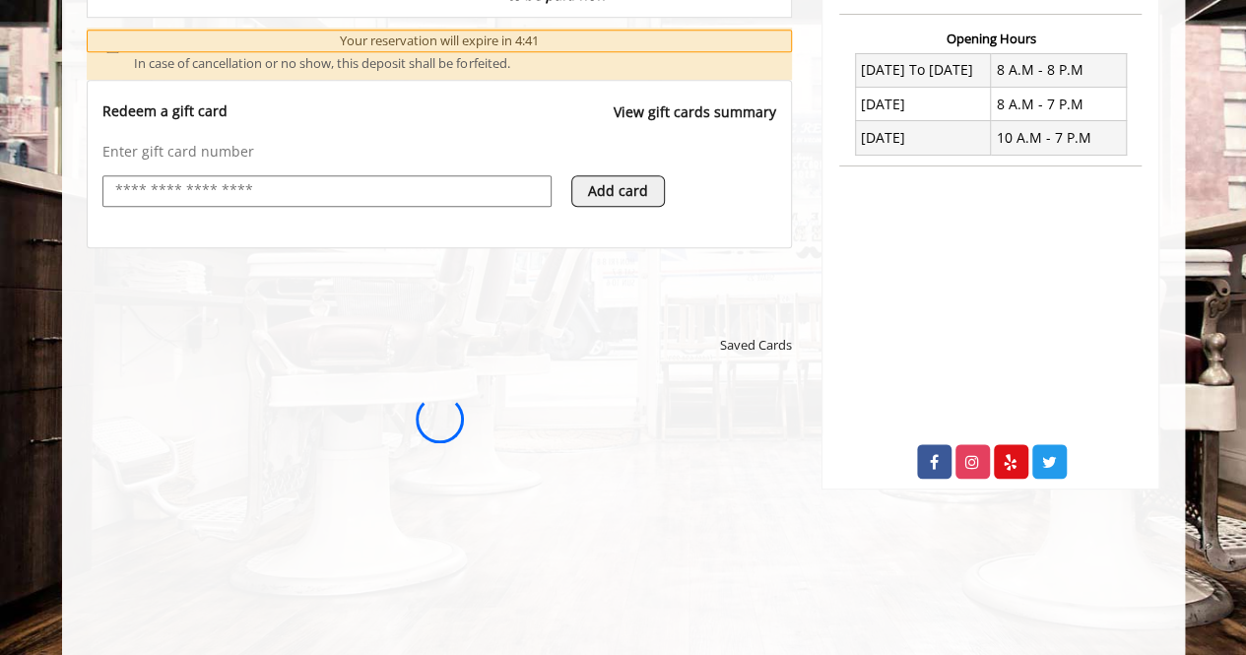
scroll to position [0, 0]
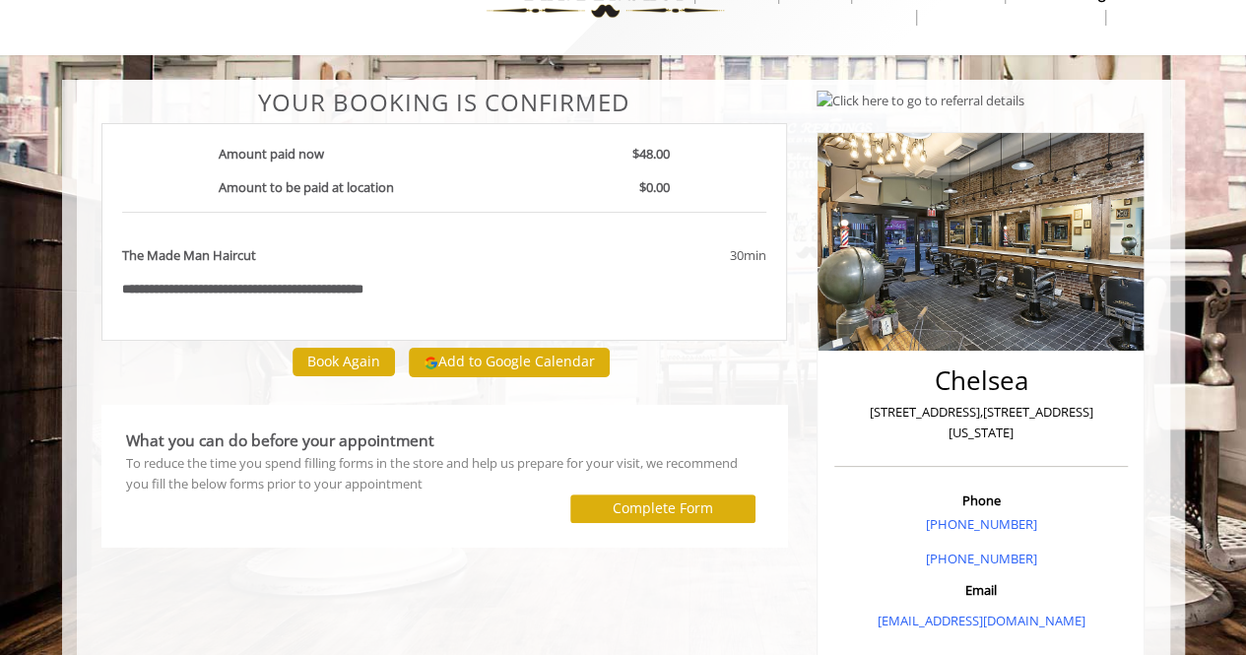
scroll to position [99, 0]
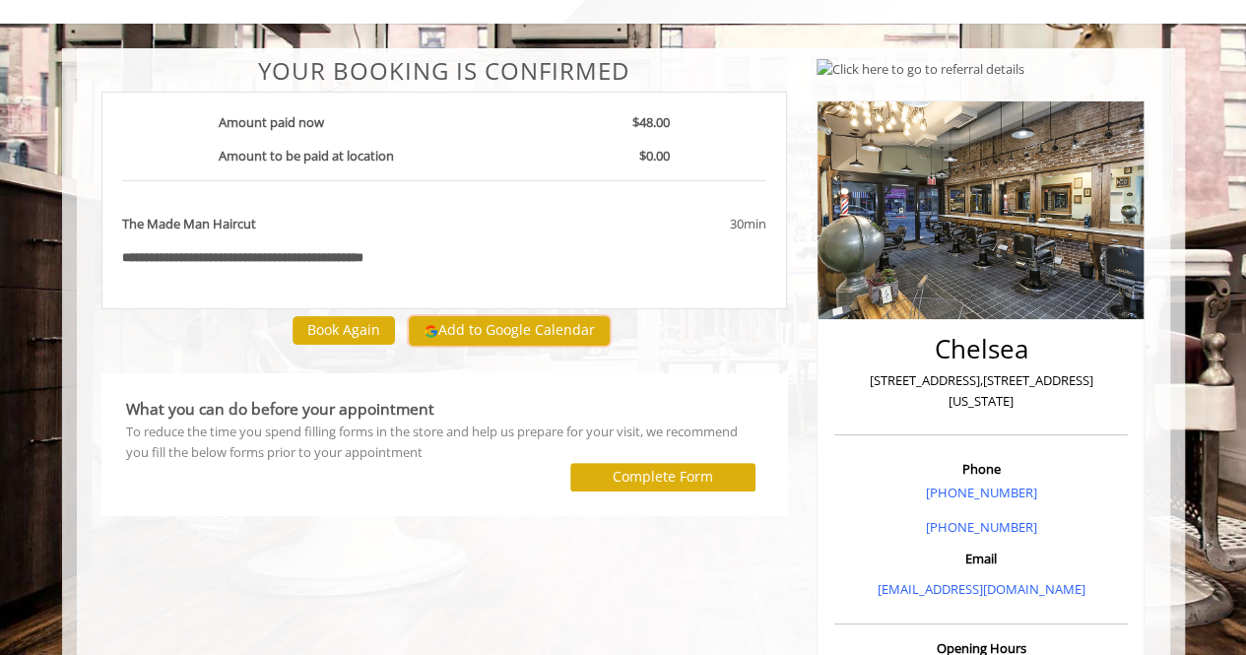
click at [503, 326] on button "Add to Google Calendar" at bounding box center [509, 331] width 201 height 30
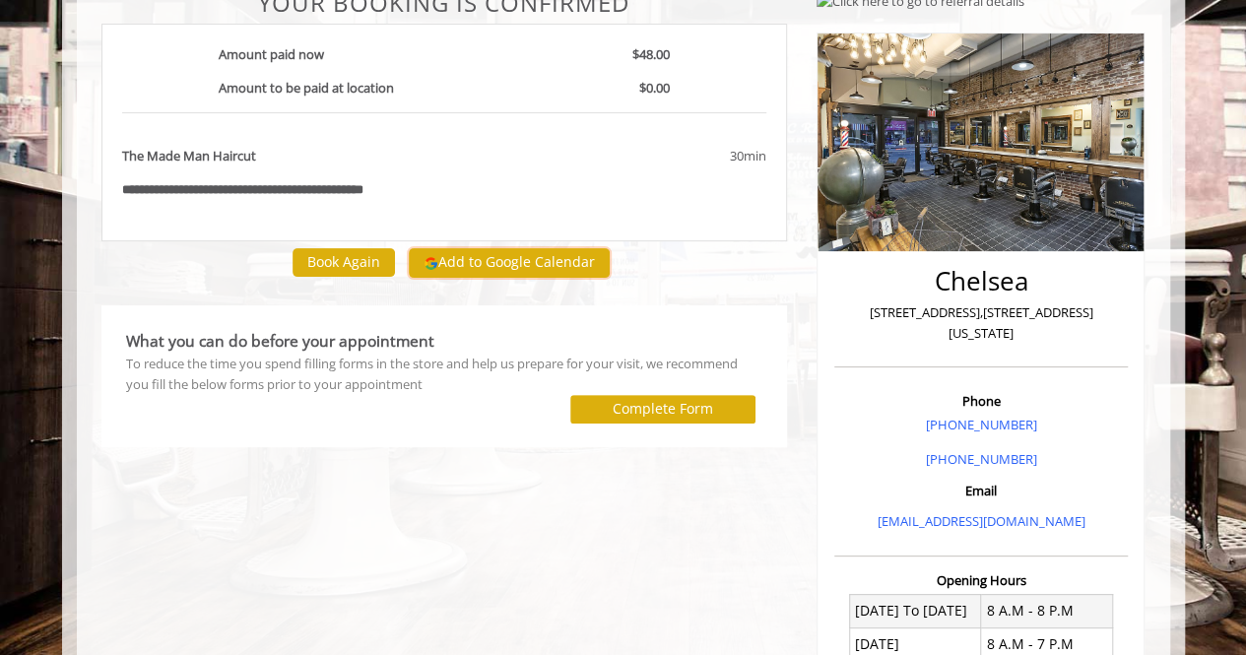
scroll to position [197, 0]
